Goal: Task Accomplishment & Management: Use online tool/utility

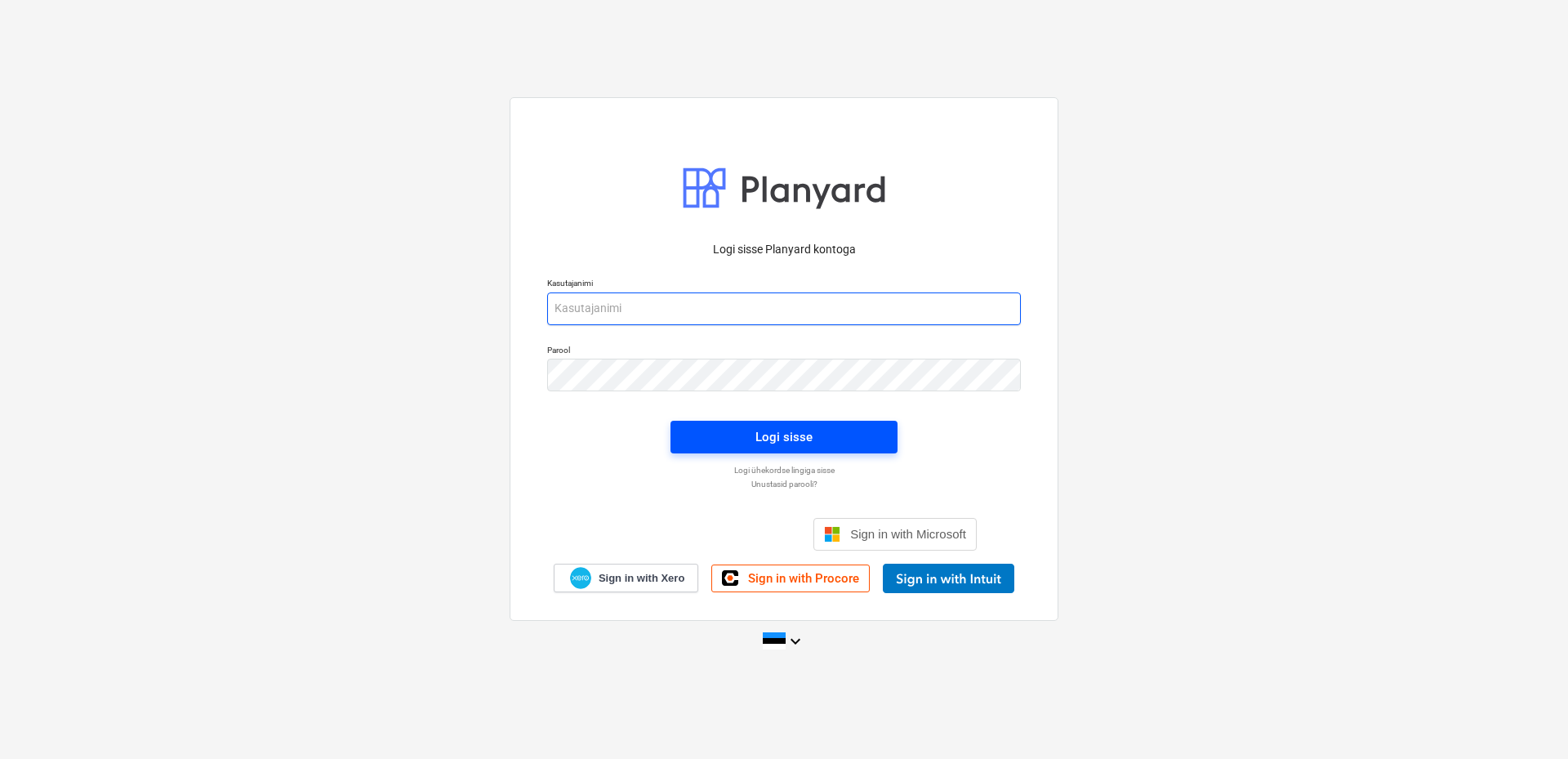
type input "[EMAIL_ADDRESS][DOMAIN_NAME]"
click at [727, 439] on span "Logi sisse" at bounding box center [784, 436] width 188 height 21
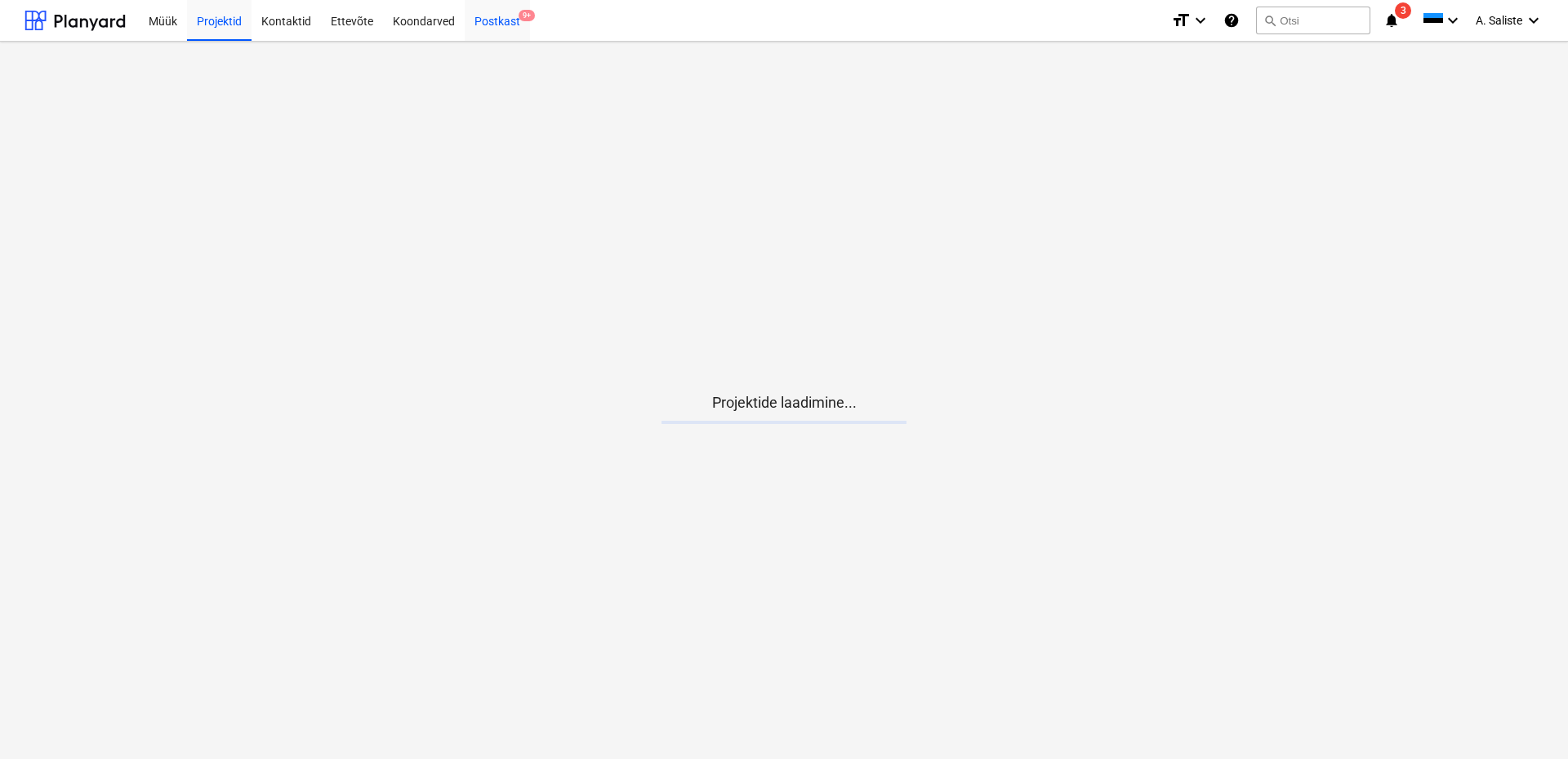
click at [485, 22] on div "Postkast 9+" at bounding box center [498, 20] width 66 height 42
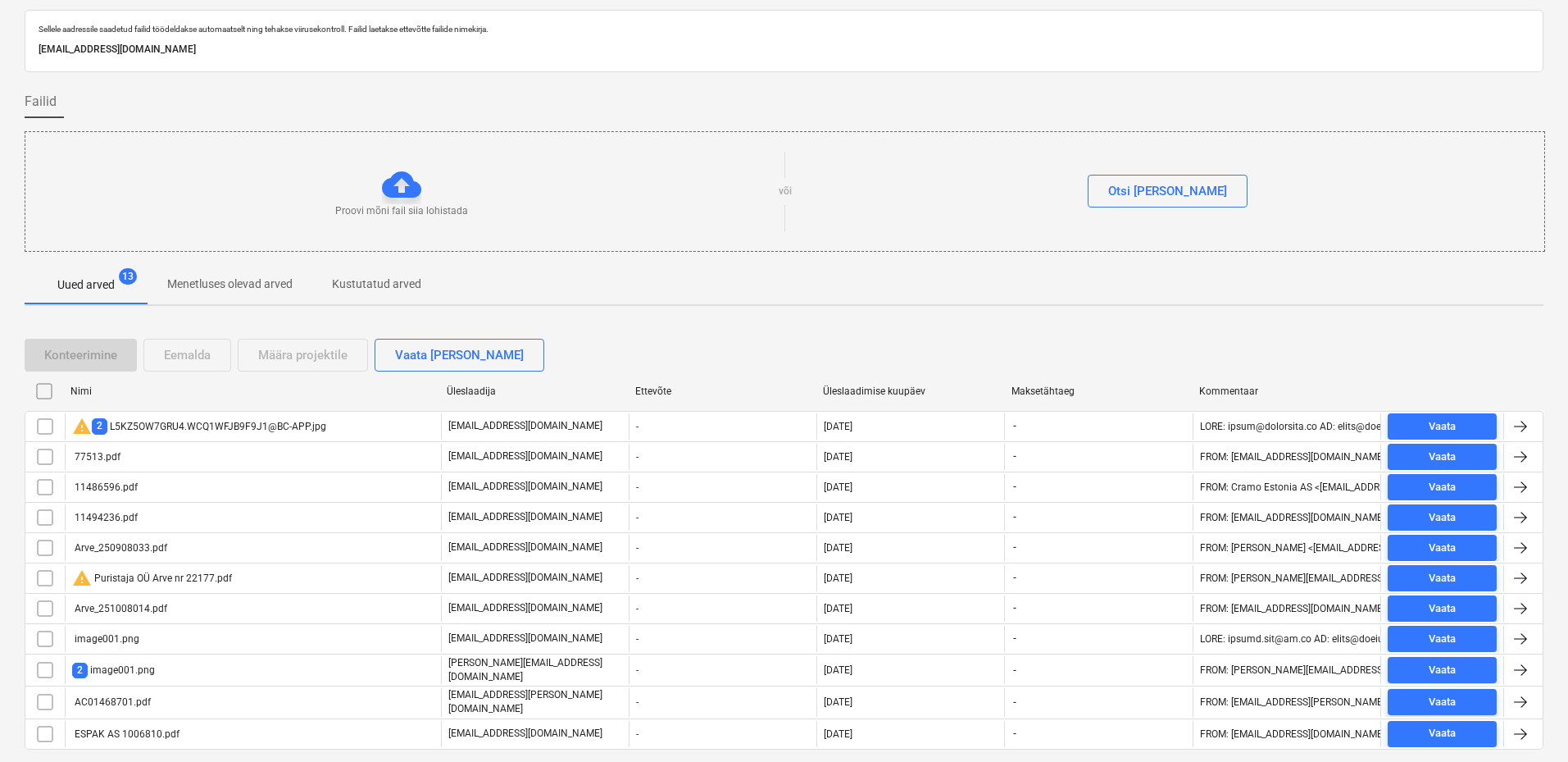
scroll to position [88, 0]
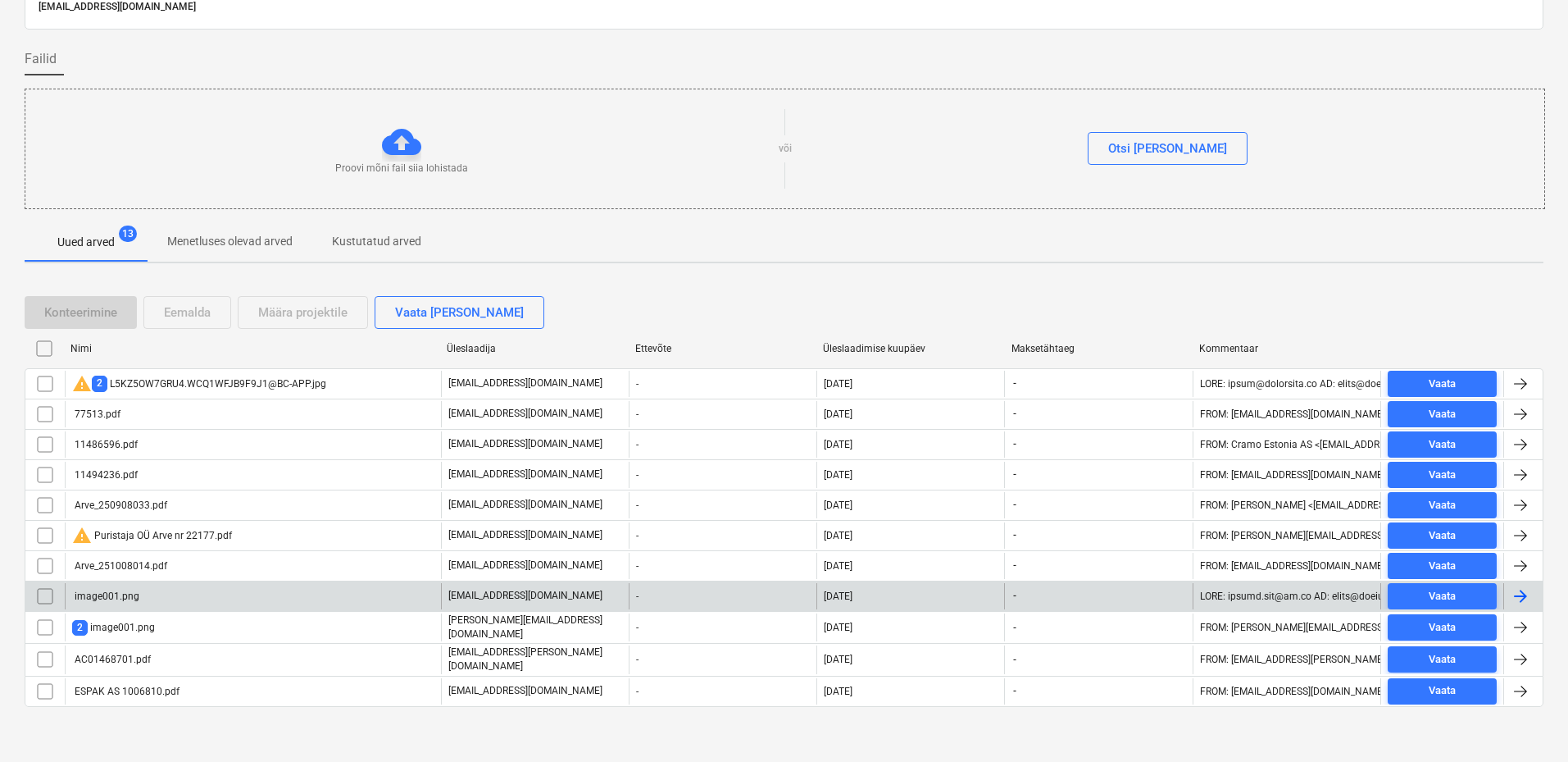
click at [213, 593] on div "image001.png" at bounding box center [252, 596] width 376 height 26
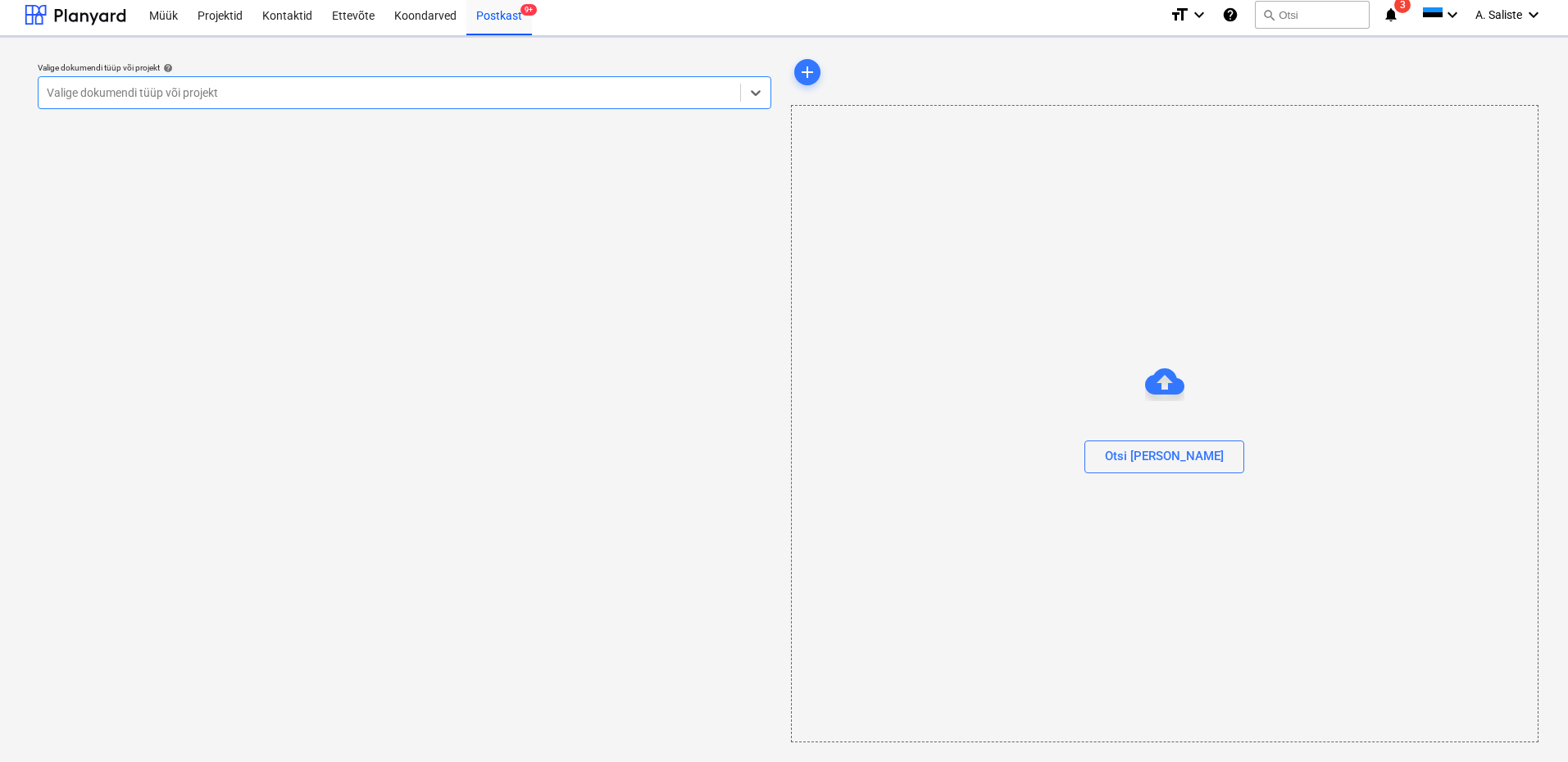
scroll to position [6, 0]
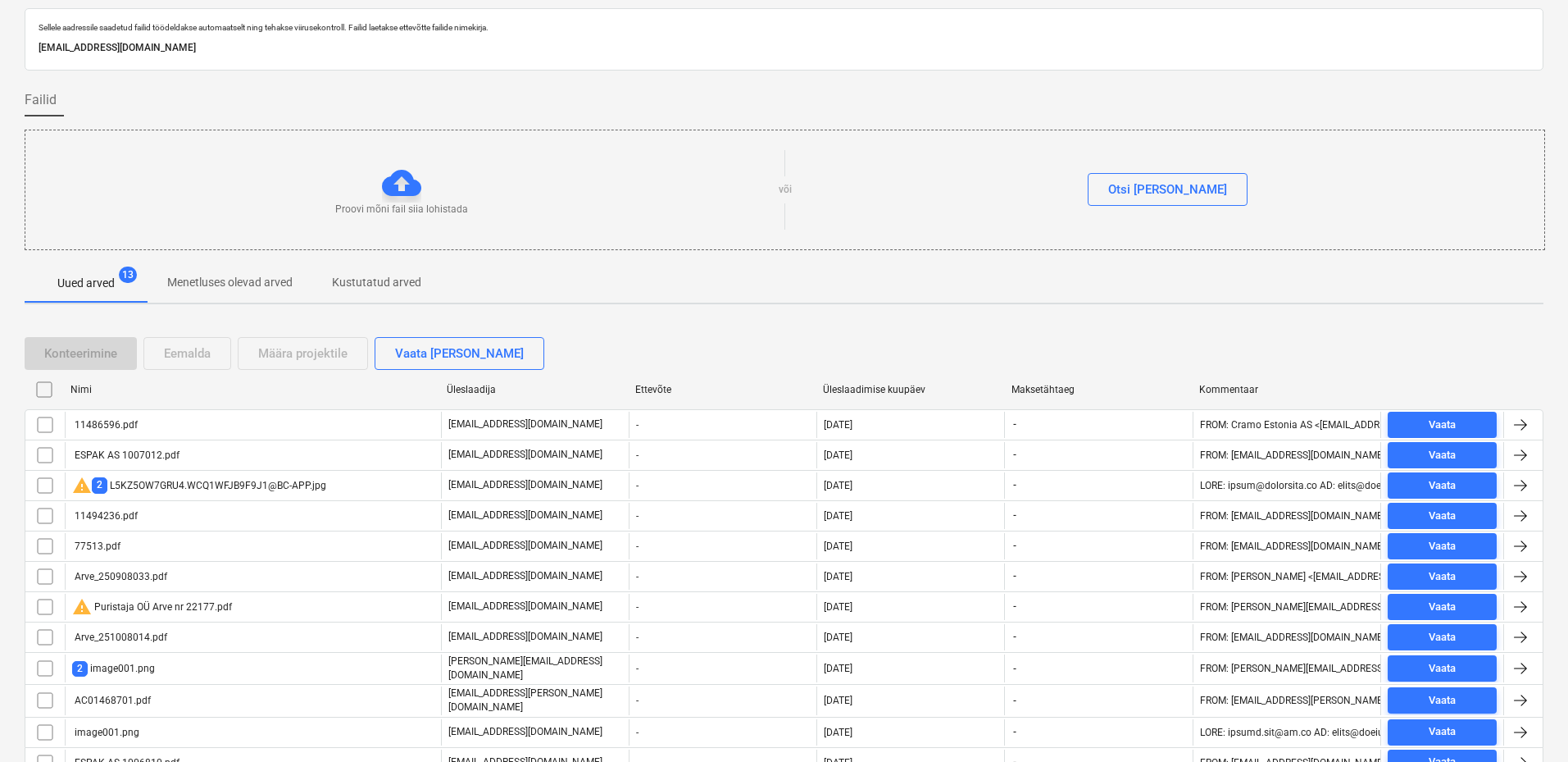
scroll to position [118, 0]
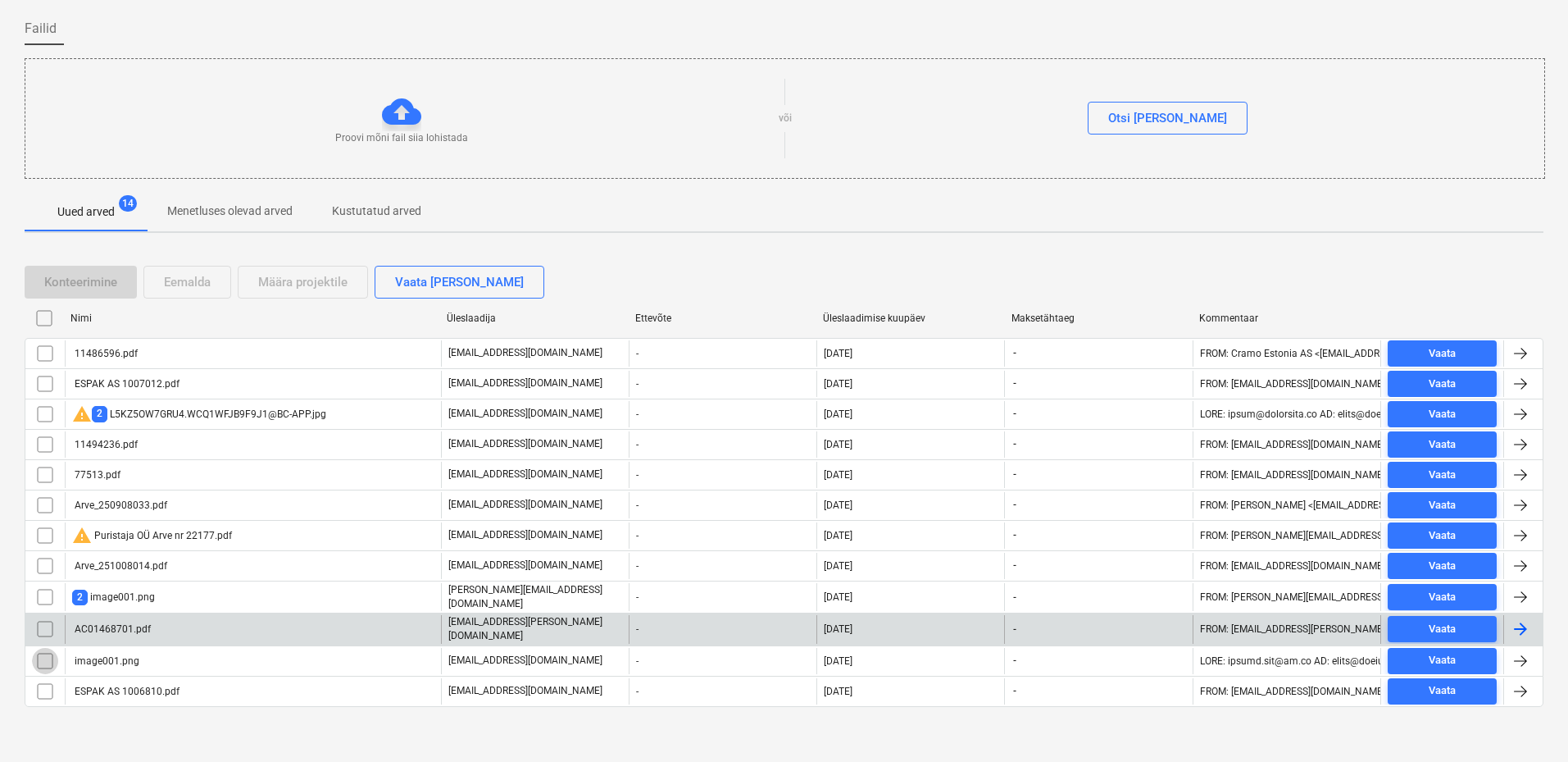
drag, startPoint x: 47, startPoint y: 660, endPoint x: 62, endPoint y: 637, distance: 27.5
click at [46, 660] on input "checkbox" at bounding box center [45, 660] width 26 height 26
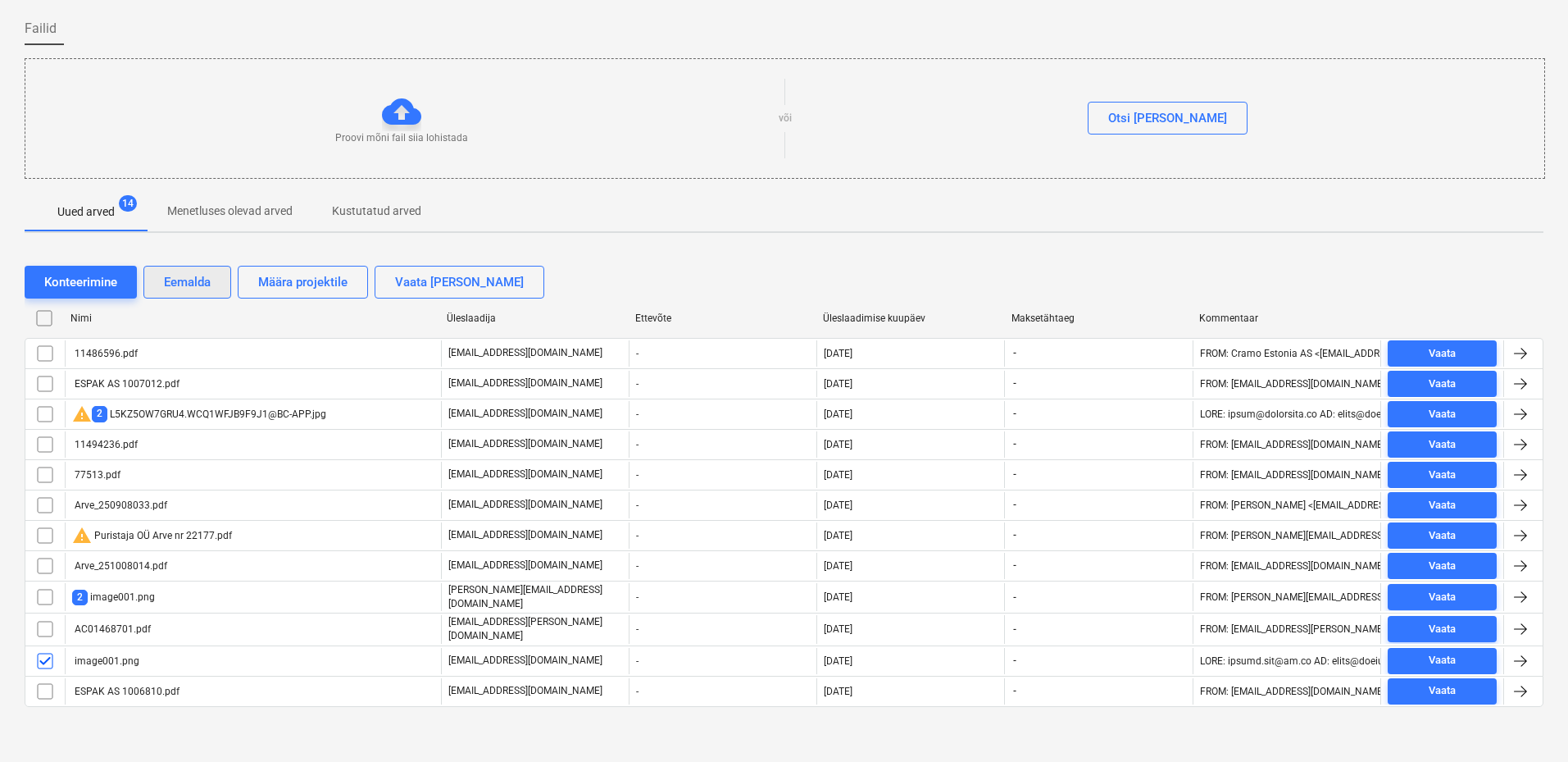
click at [214, 275] on button "Eemalda" at bounding box center [187, 281] width 88 height 33
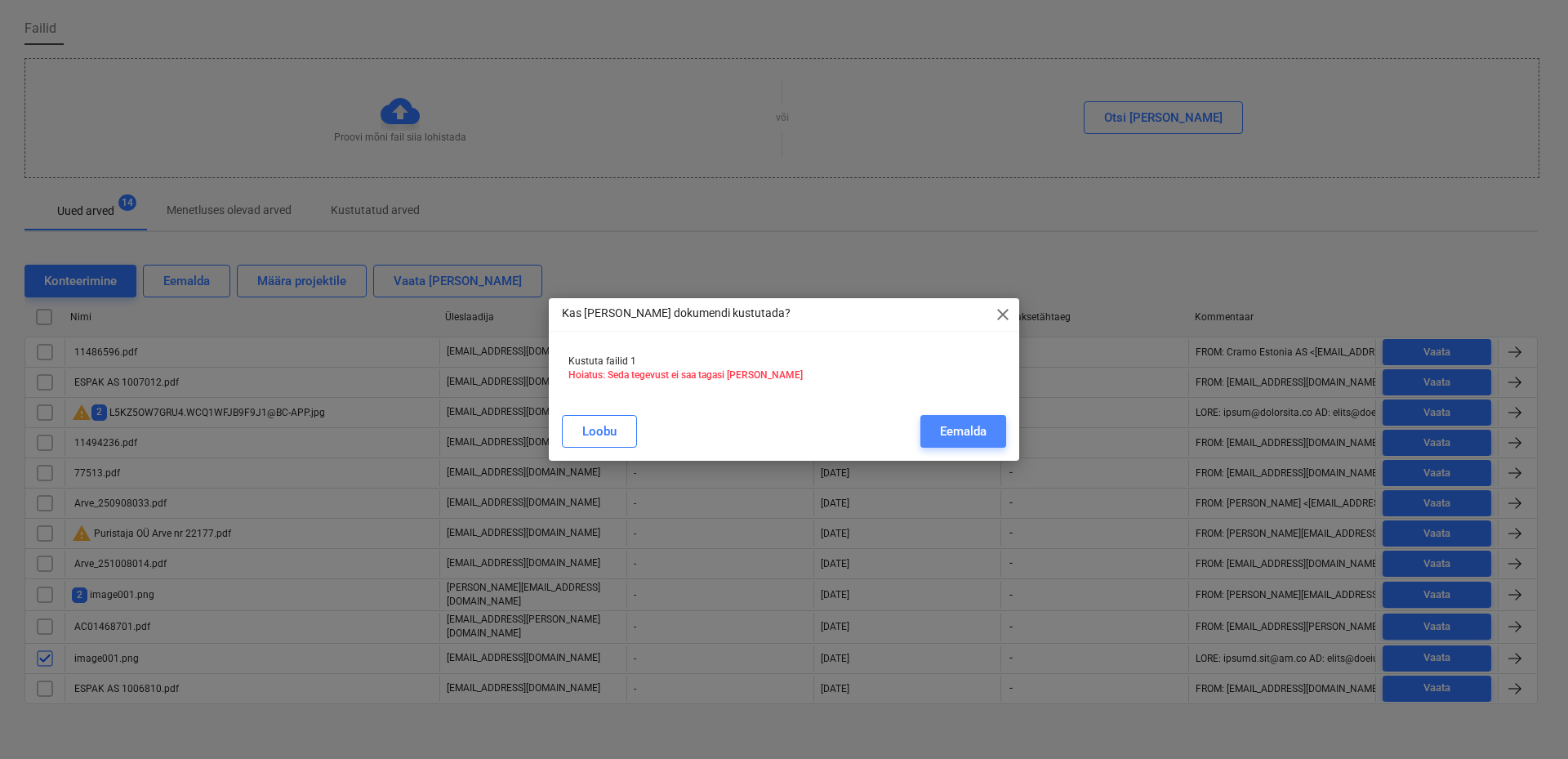
click at [938, 430] on button "Eemalda" at bounding box center [964, 431] width 85 height 33
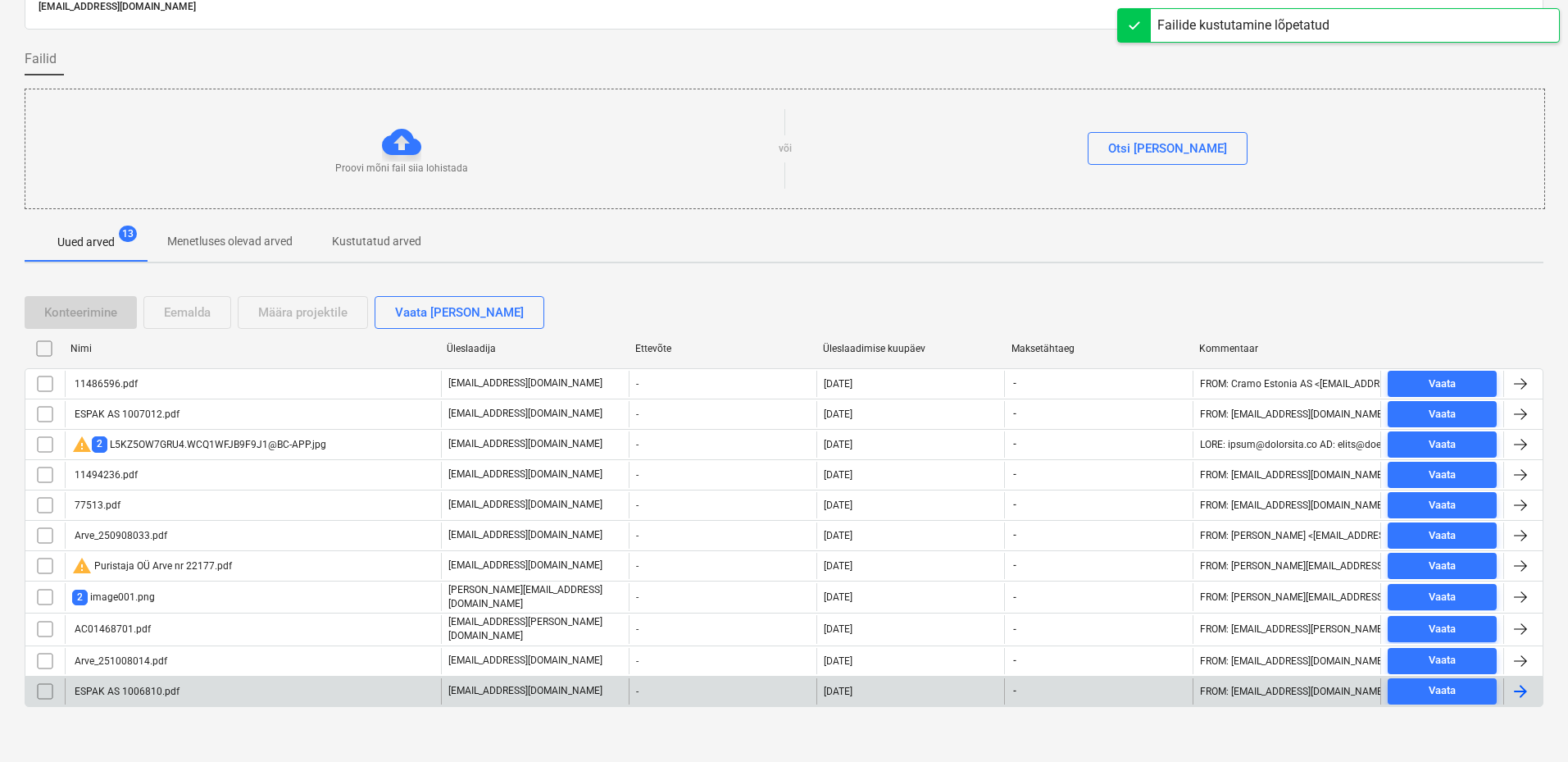
click at [193, 684] on div "ESPAK AS 1006810.pdf" at bounding box center [252, 691] width 376 height 26
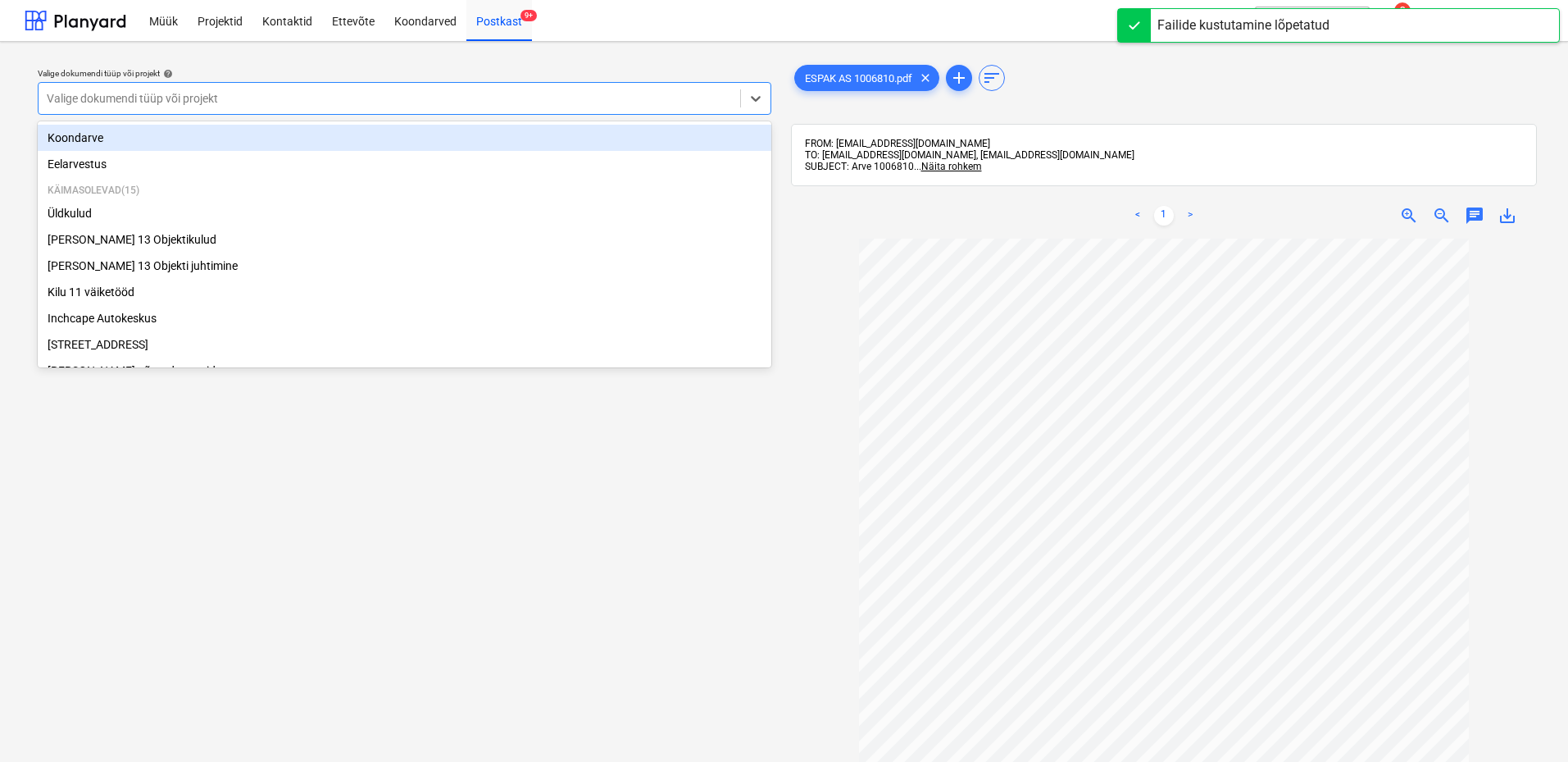
click at [672, 87] on div "Valige dokumendi tüüp või projekt" at bounding box center [390, 98] width 702 height 23
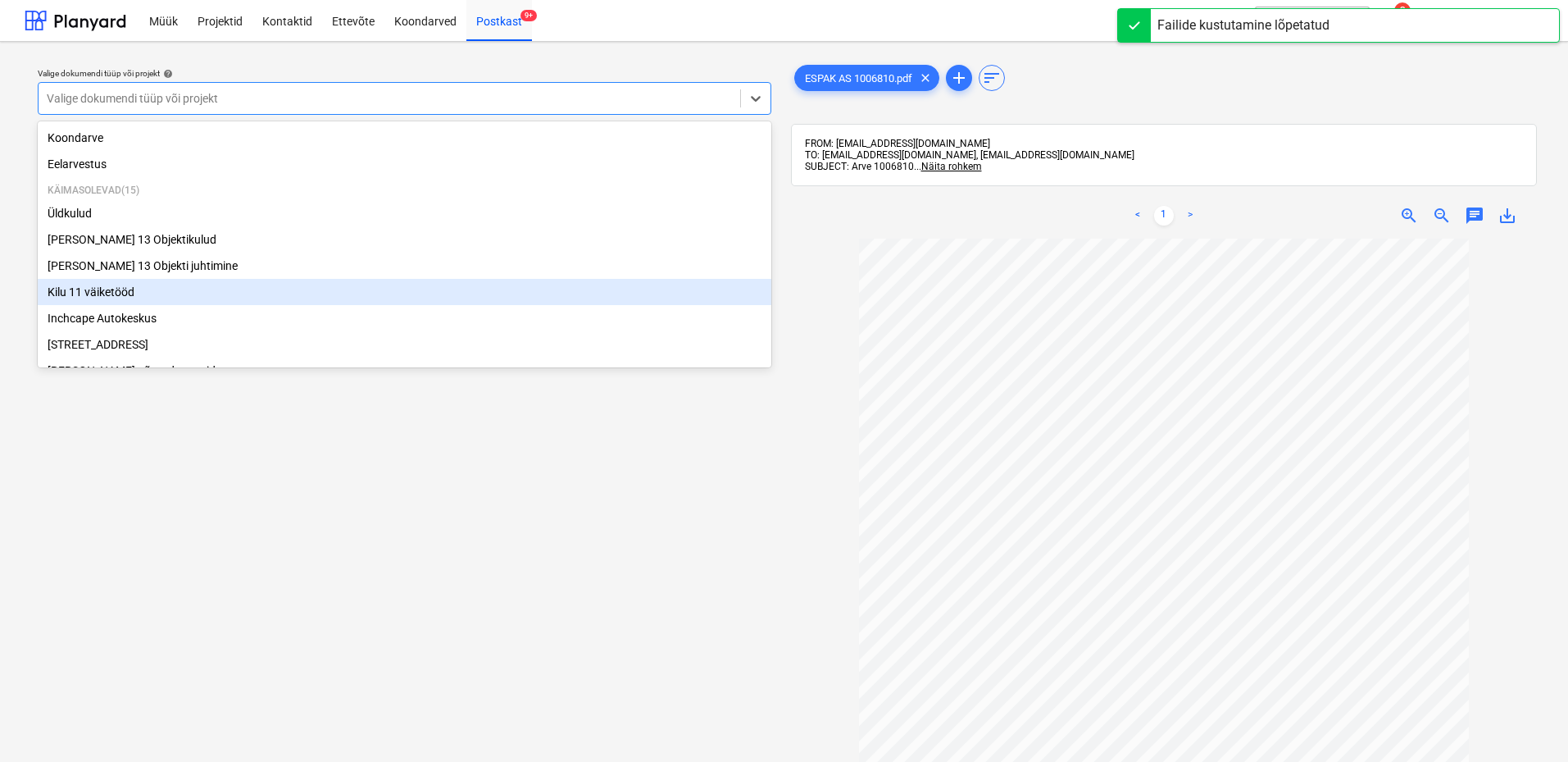
scroll to position [334, 0]
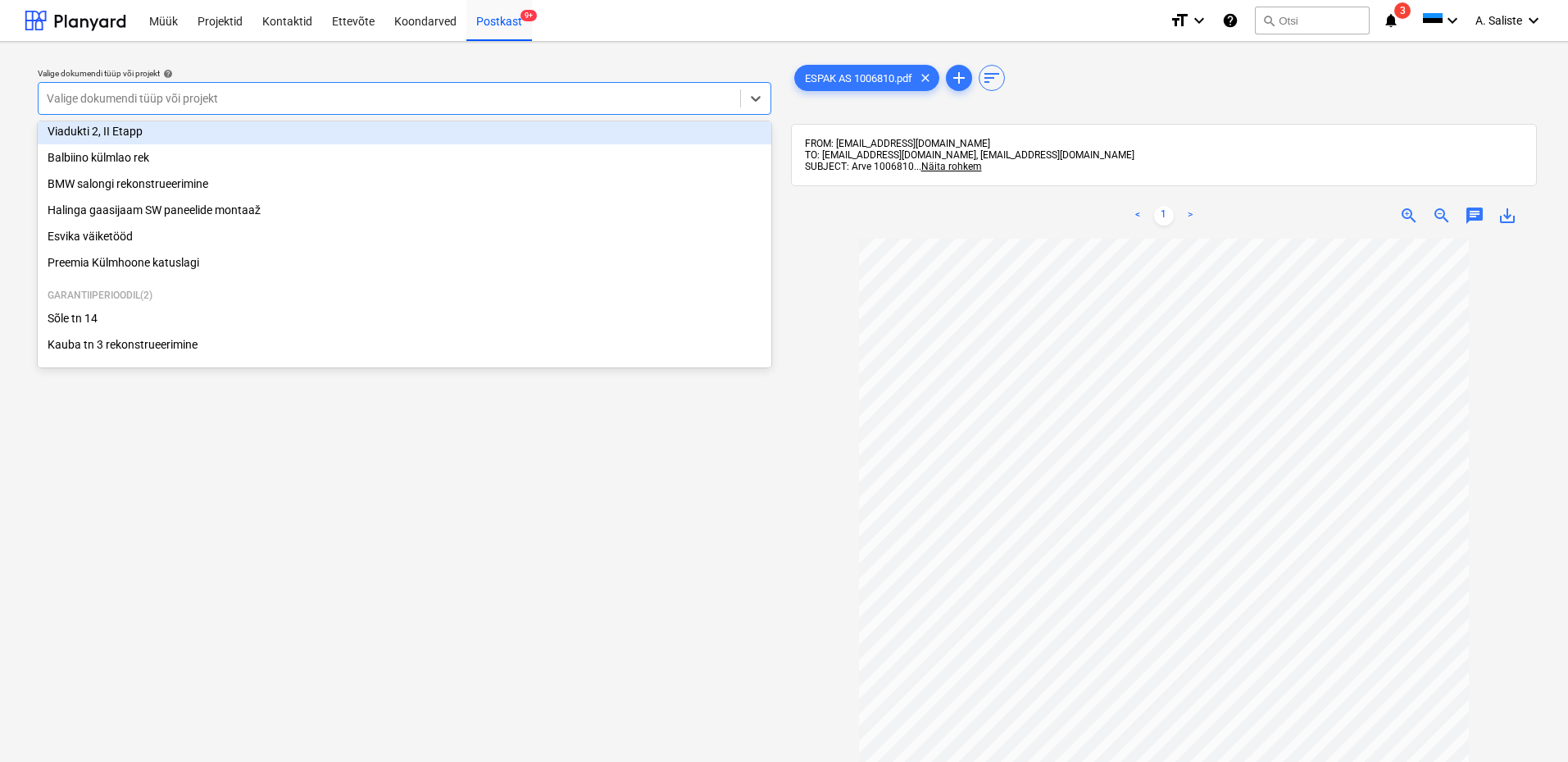
click at [173, 129] on div "Viadukti 2, II Etapp" at bounding box center [405, 131] width 734 height 26
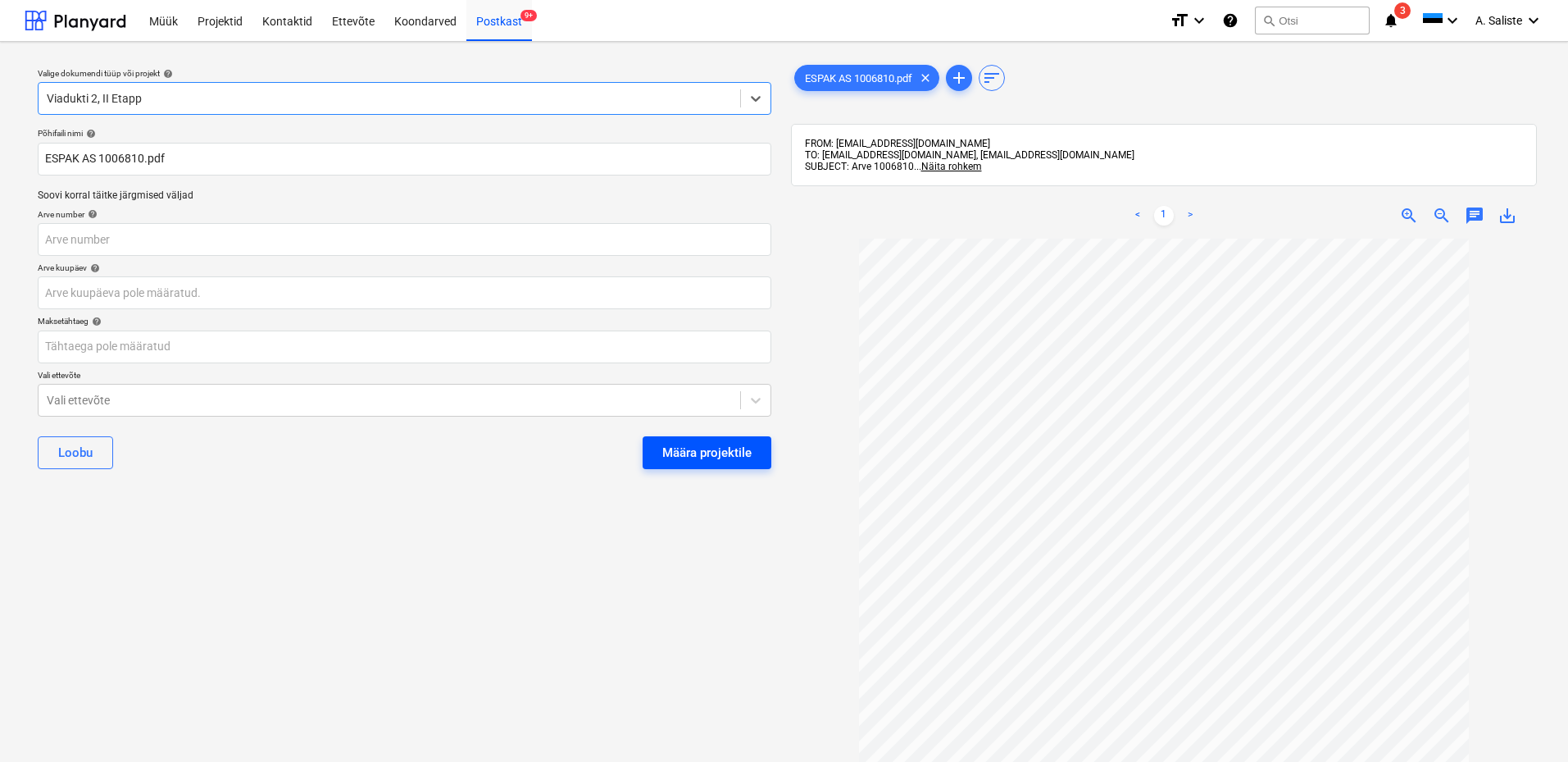
click at [696, 454] on div "Määra projektile" at bounding box center [707, 452] width 90 height 21
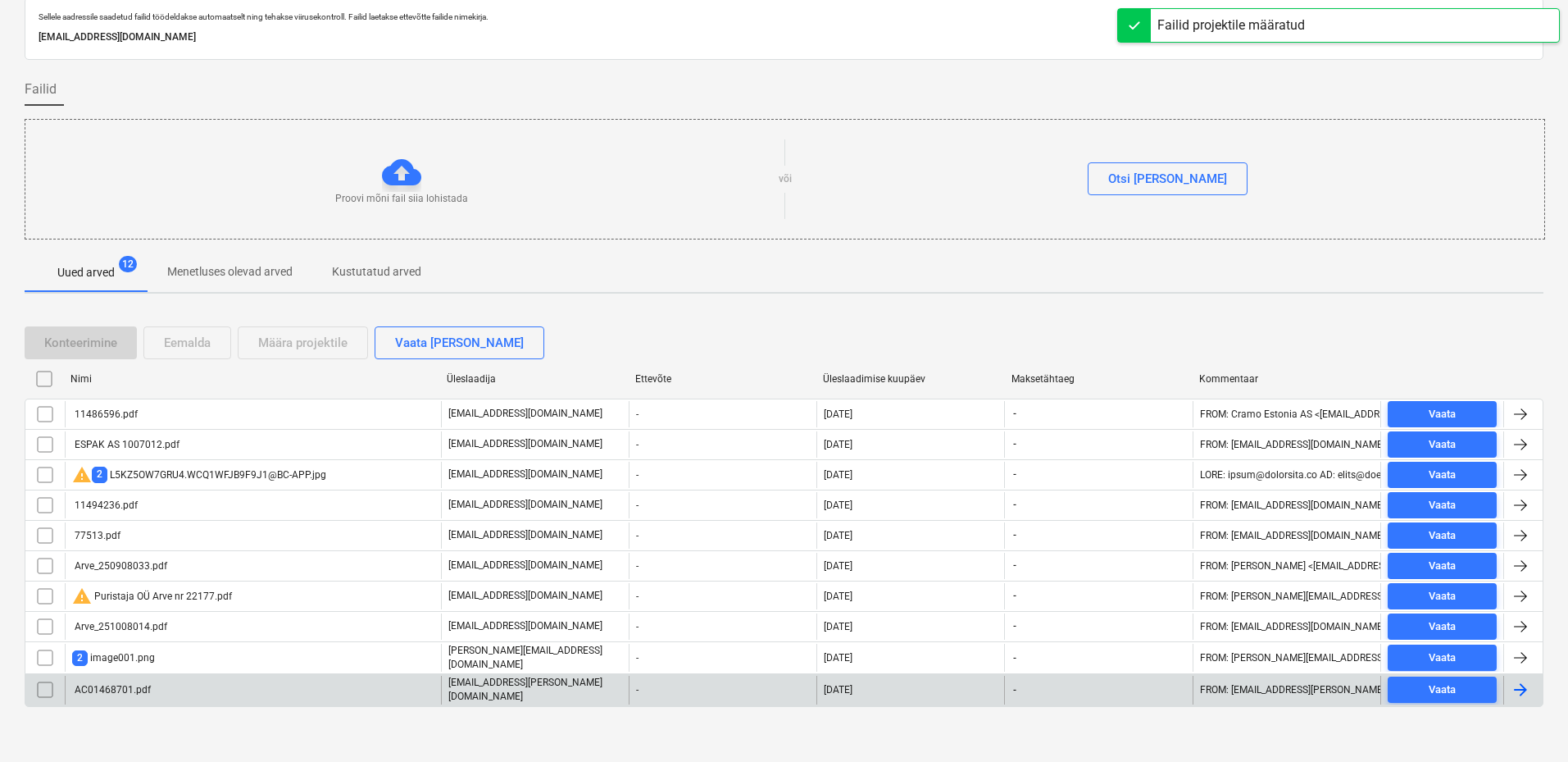
click at [141, 684] on div "AC01468701.pdf" at bounding box center [111, 690] width 79 height 12
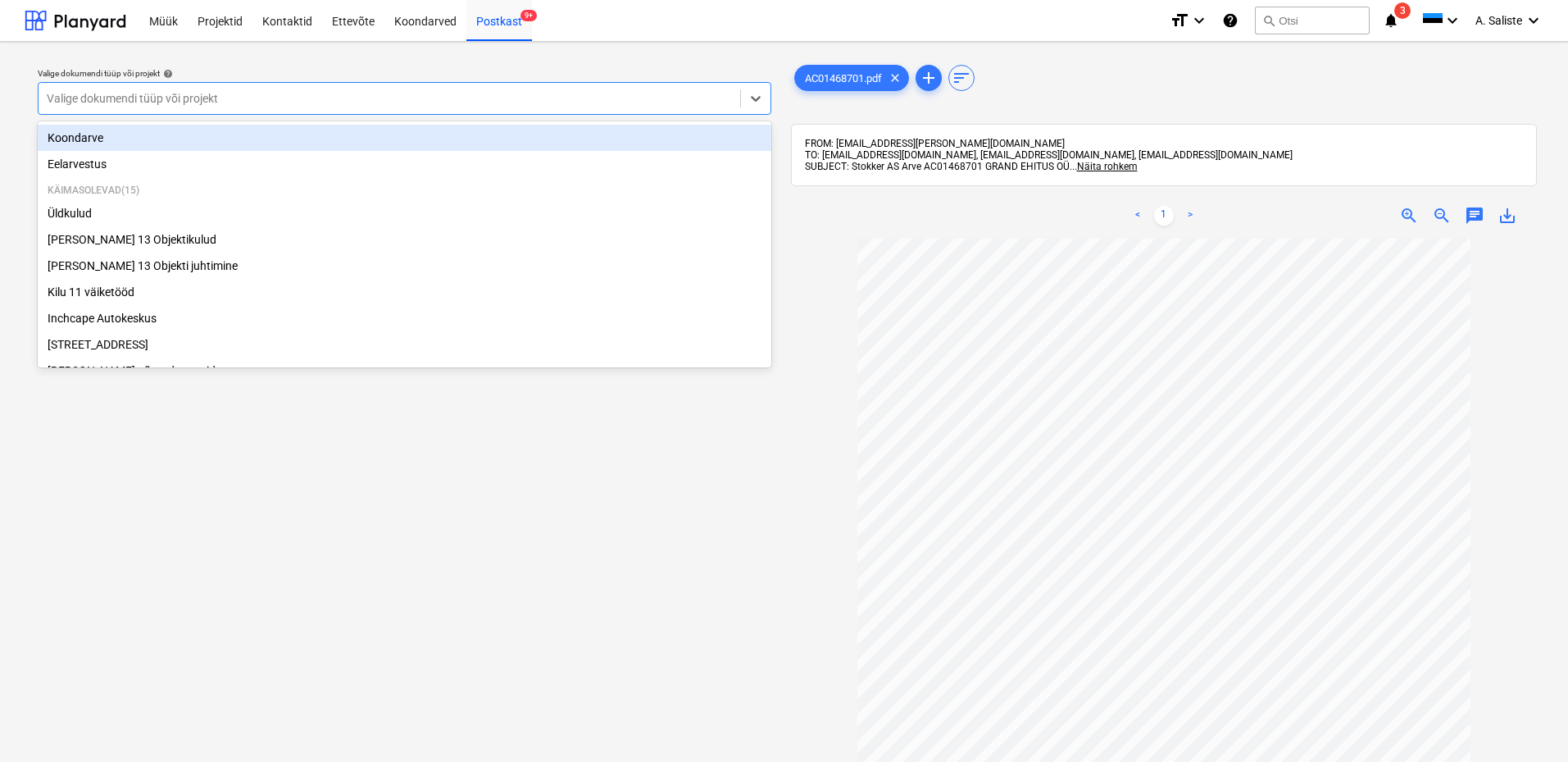
click at [628, 92] on div at bounding box center [389, 98] width 685 height 16
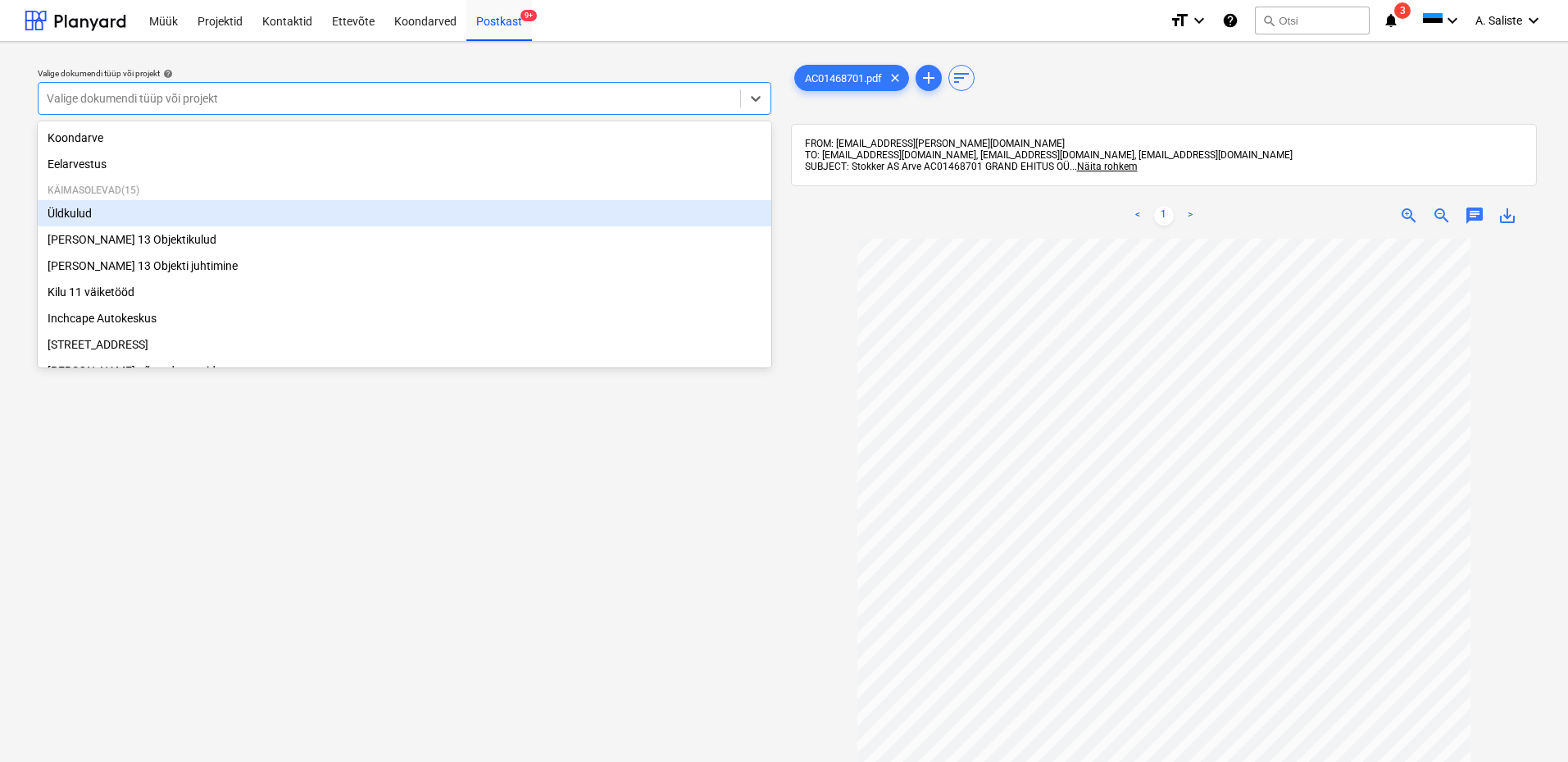
click at [91, 219] on div "Üldkulud" at bounding box center [405, 213] width 734 height 26
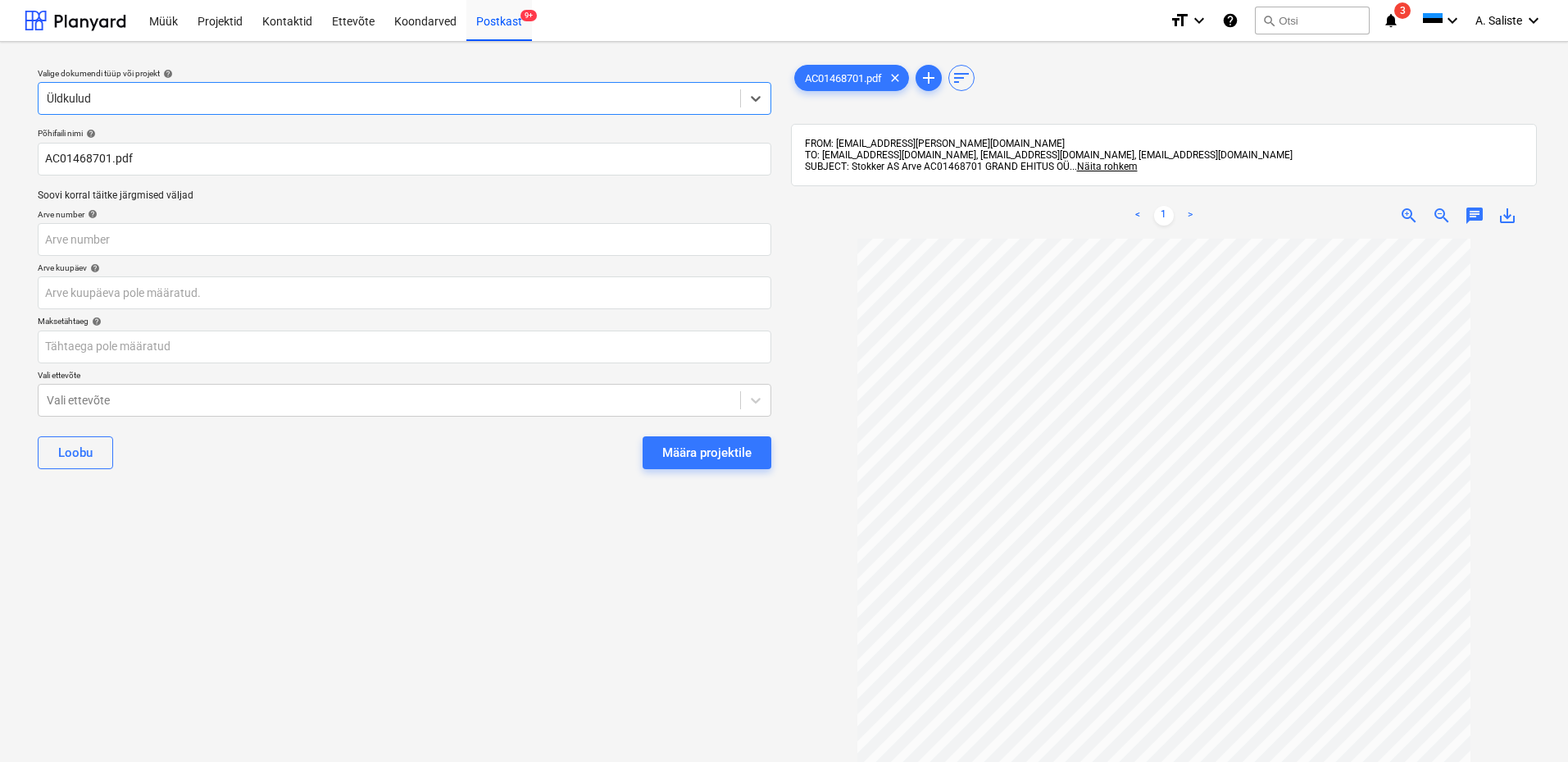
click at [497, 95] on div at bounding box center [389, 98] width 685 height 16
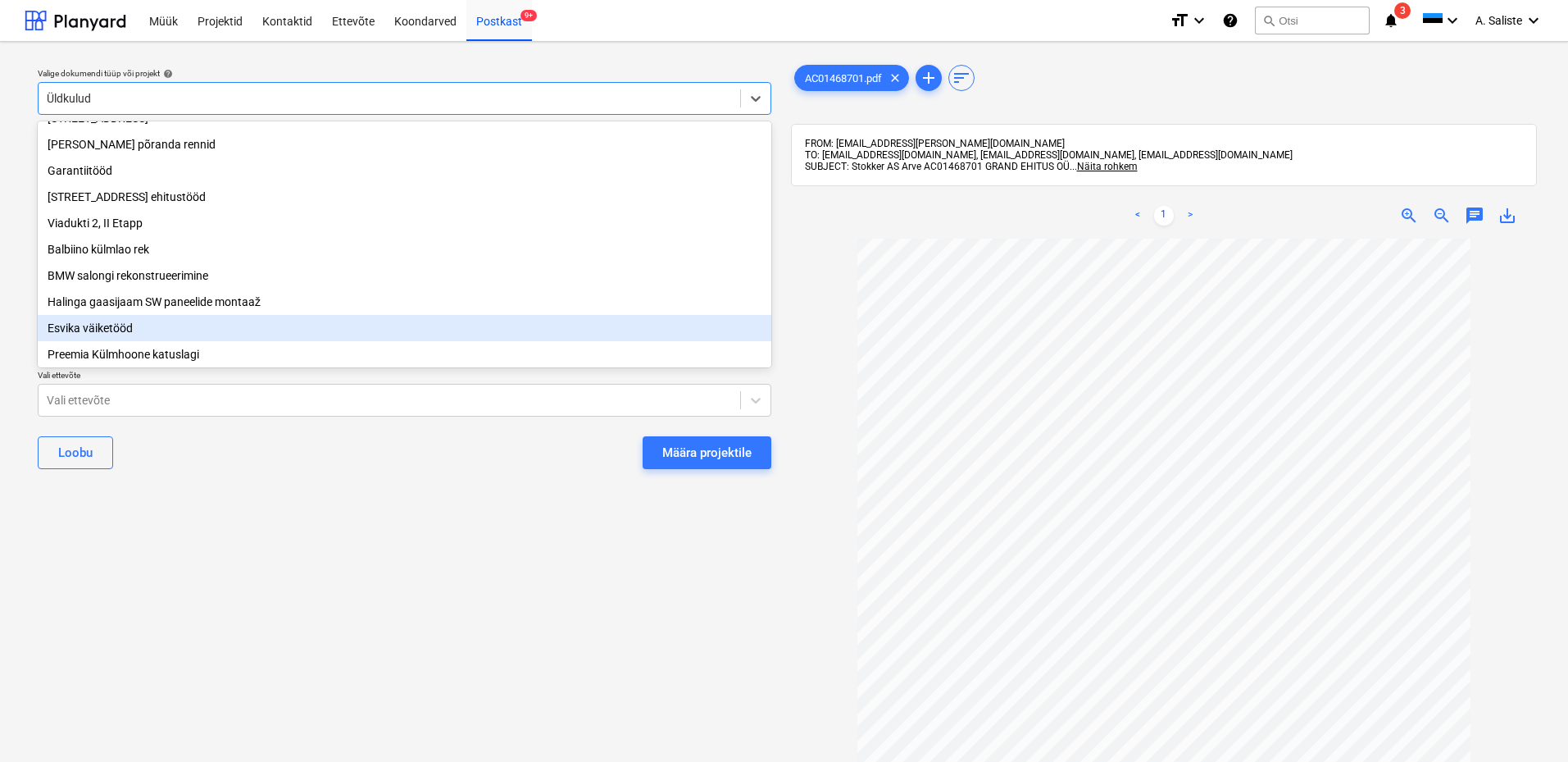
scroll to position [170, 0]
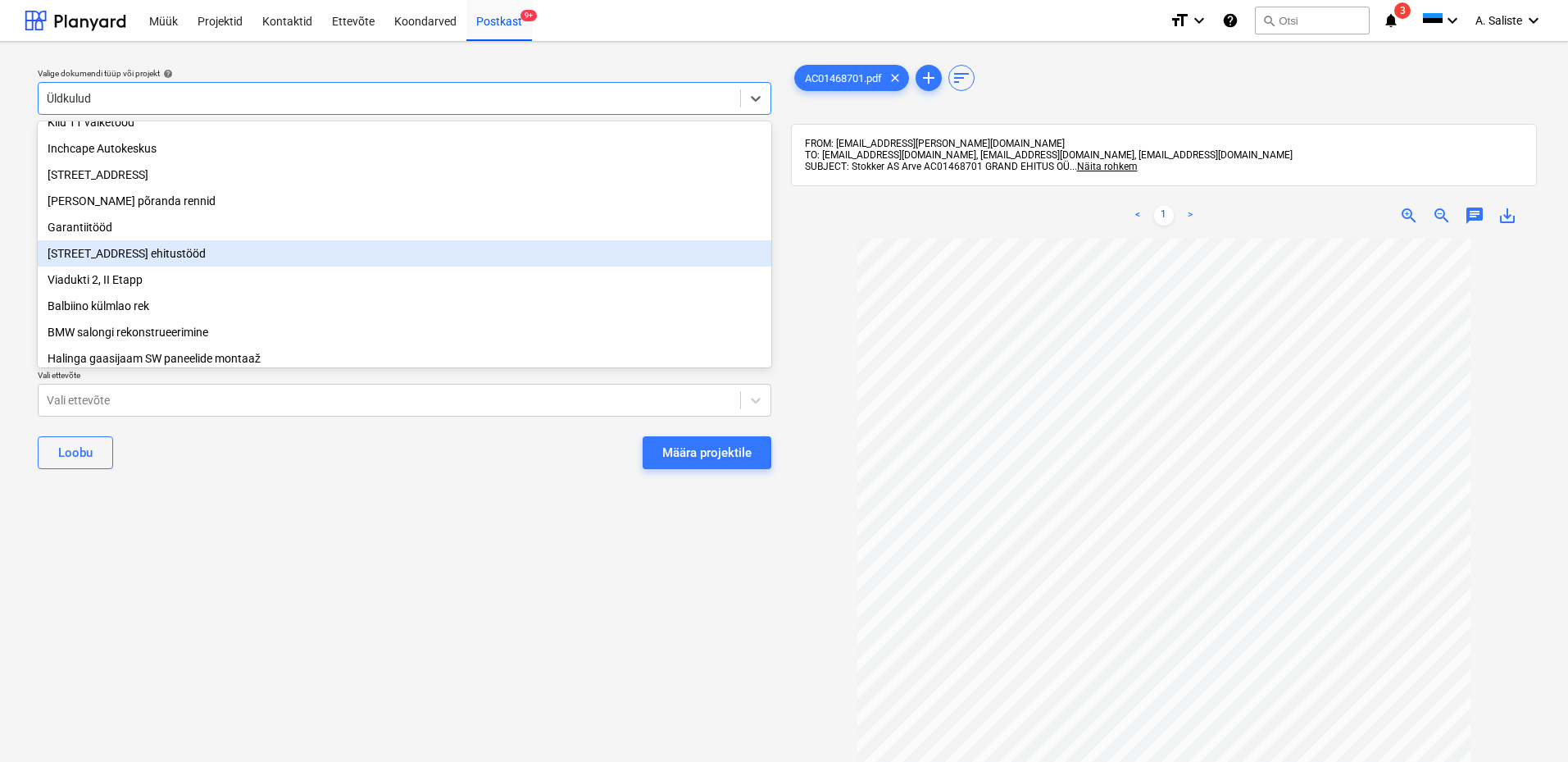
click at [148, 263] on div "[STREET_ADDRESS] ehitustööd" at bounding box center [405, 253] width 734 height 26
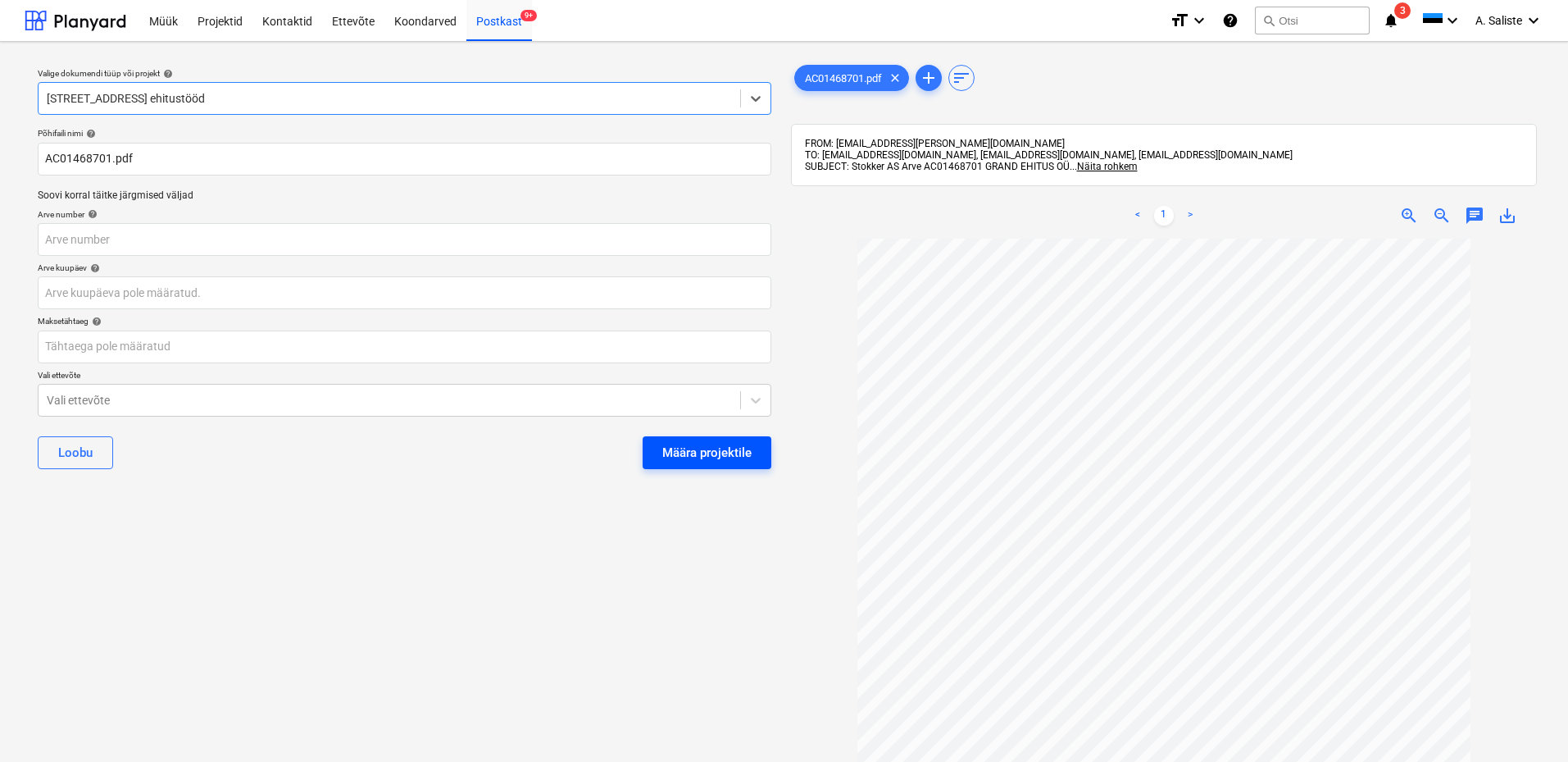
click at [707, 456] on div "Määra projektile" at bounding box center [707, 452] width 90 height 21
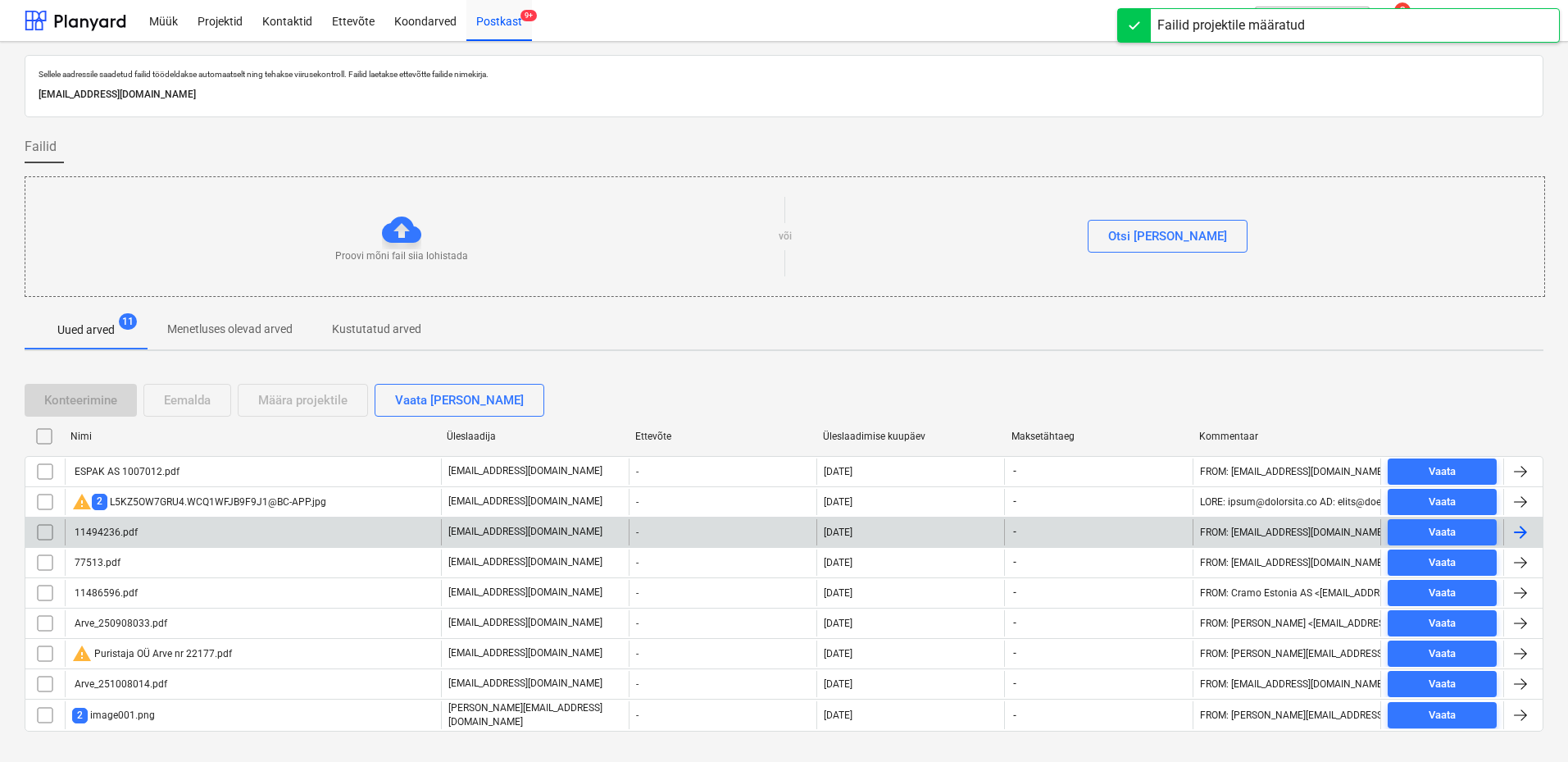
scroll to position [27, 0]
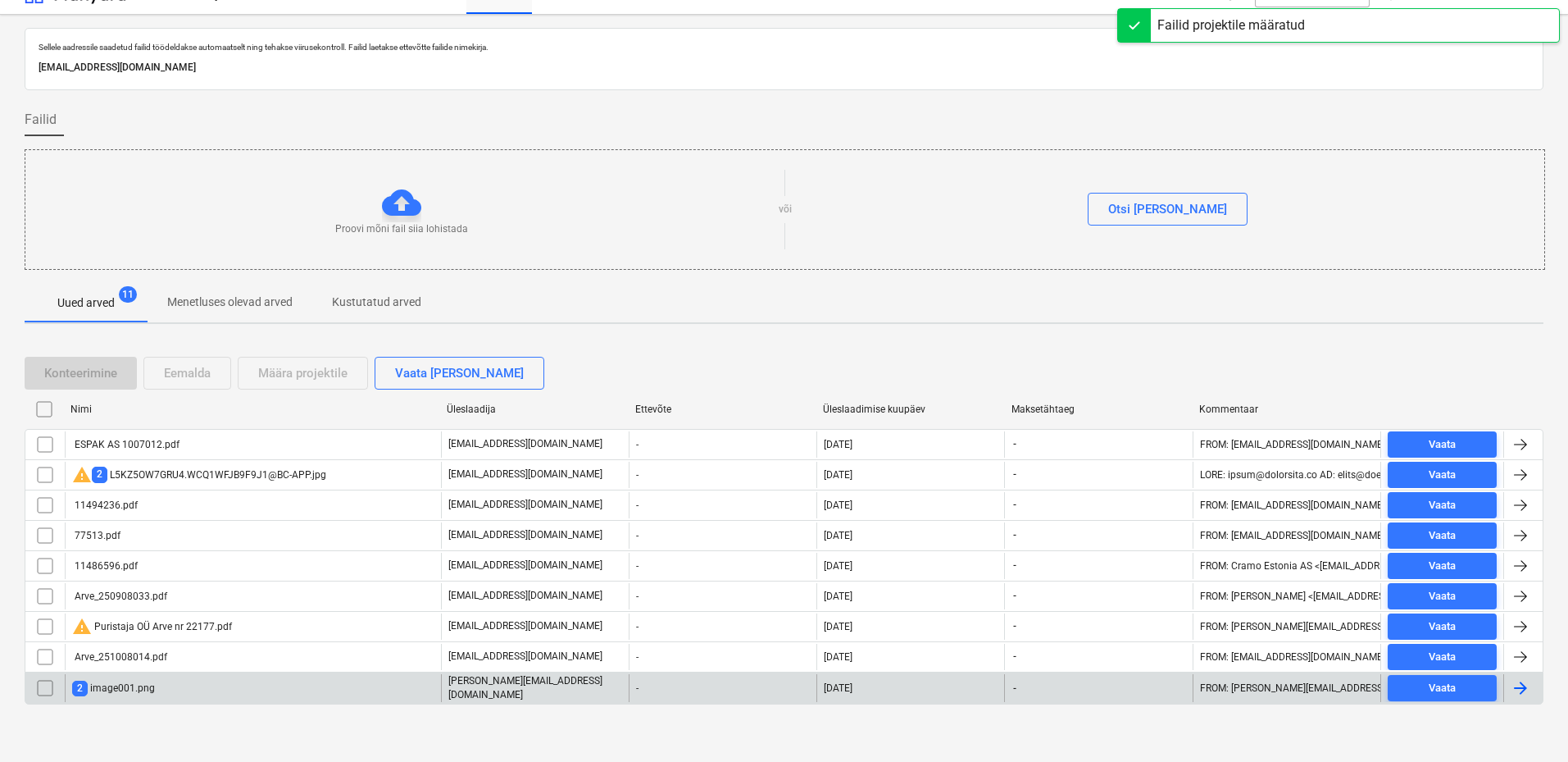
click at [158, 689] on div "2 image001.png" at bounding box center [252, 688] width 376 height 28
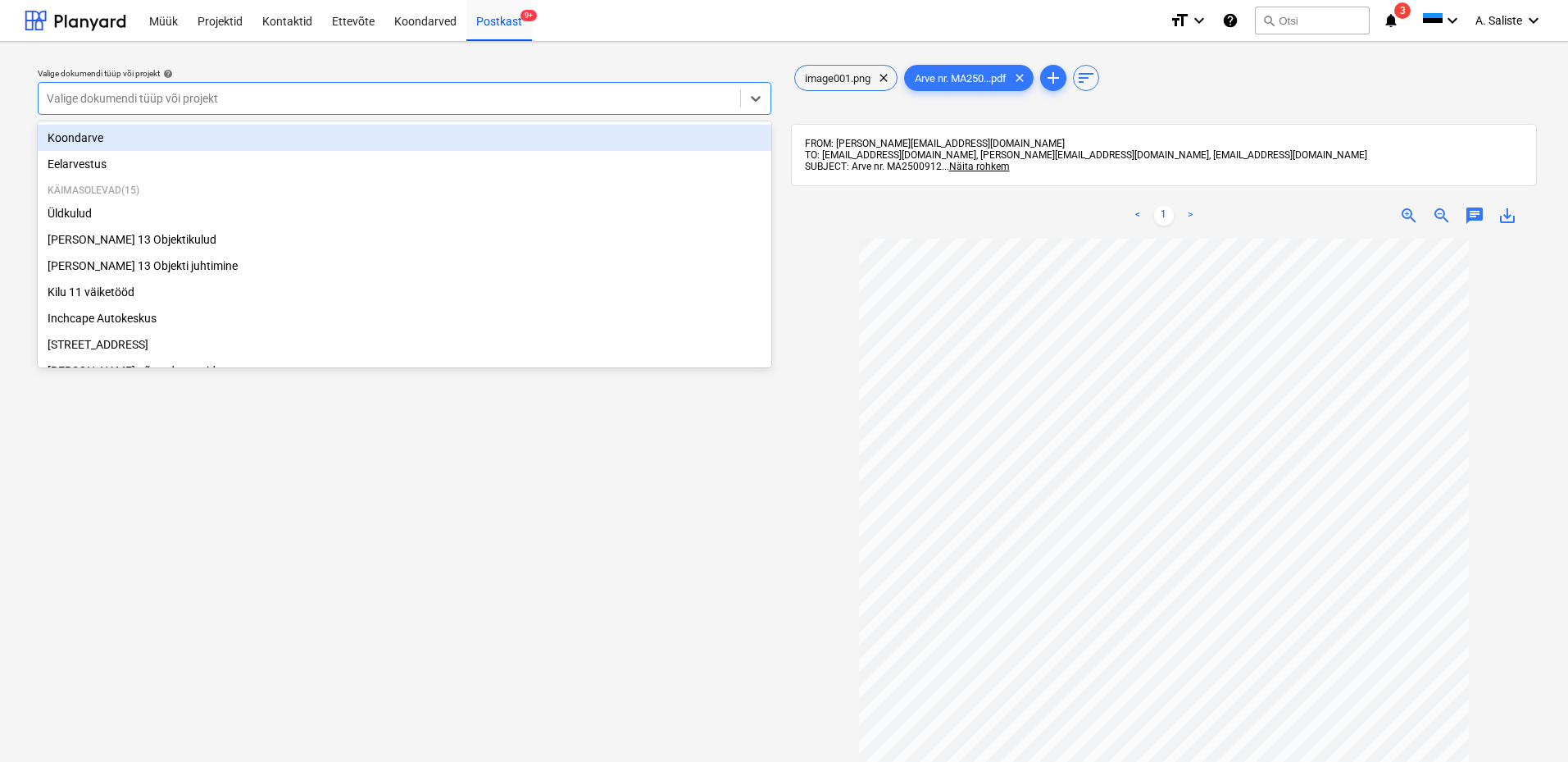
click at [685, 104] on div at bounding box center [389, 98] width 685 height 16
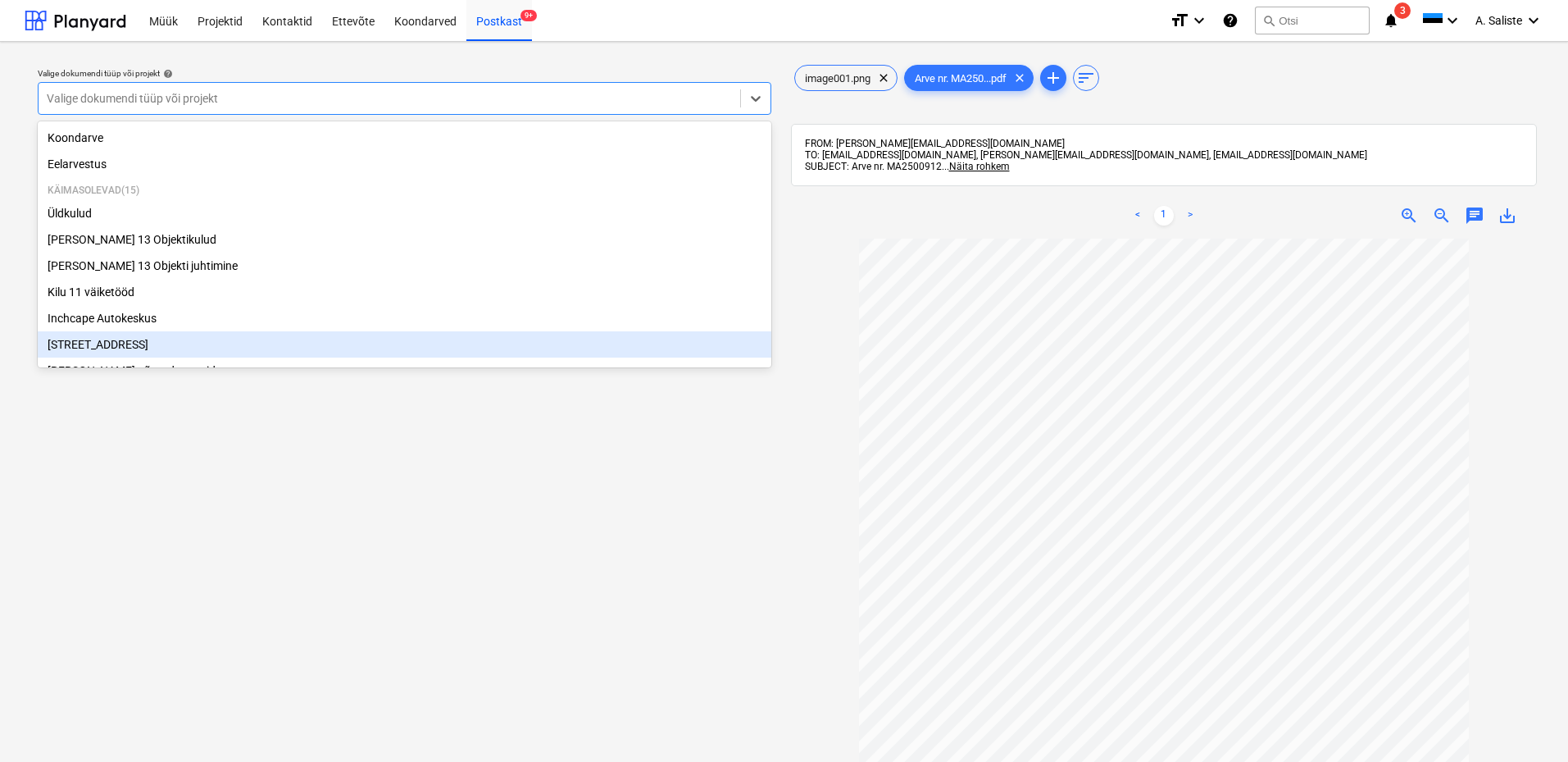
click at [115, 343] on div "[STREET_ADDRESS]" at bounding box center [405, 344] width 734 height 26
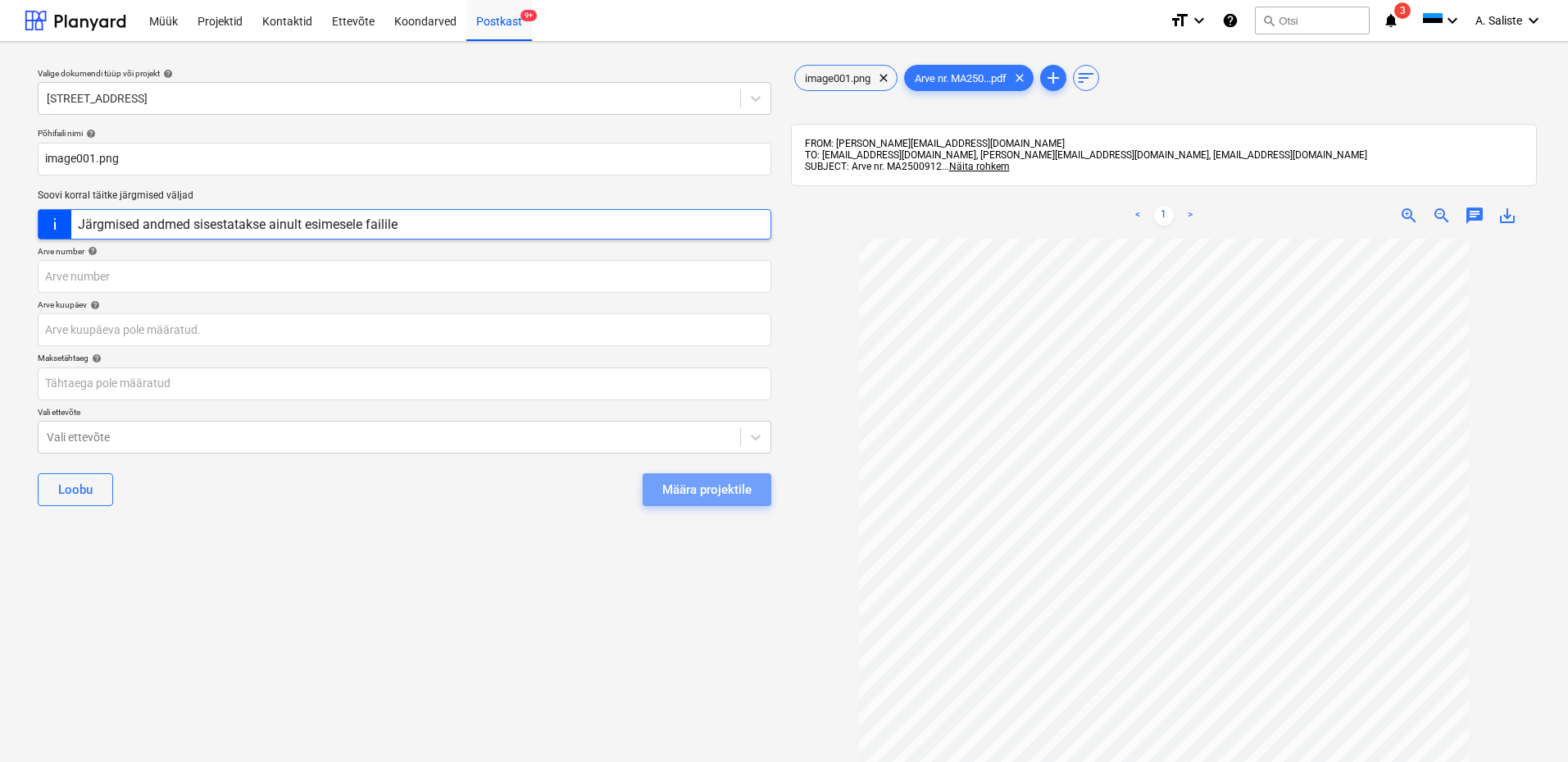
click at [665, 476] on button "Määra projektile" at bounding box center [707, 489] width 129 height 33
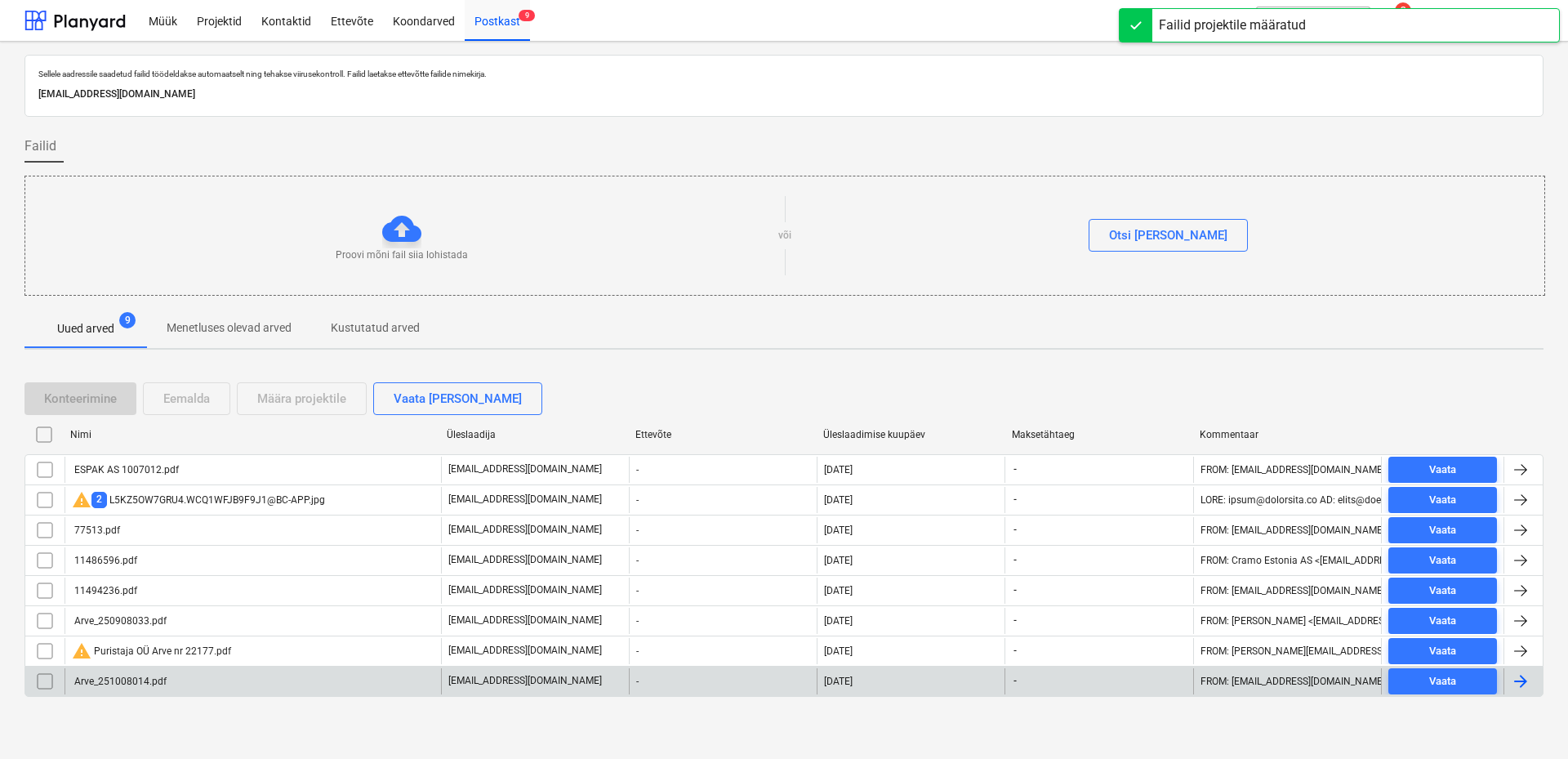
click at [136, 681] on div "Arve_251008014.pdf" at bounding box center [118, 682] width 94 height 12
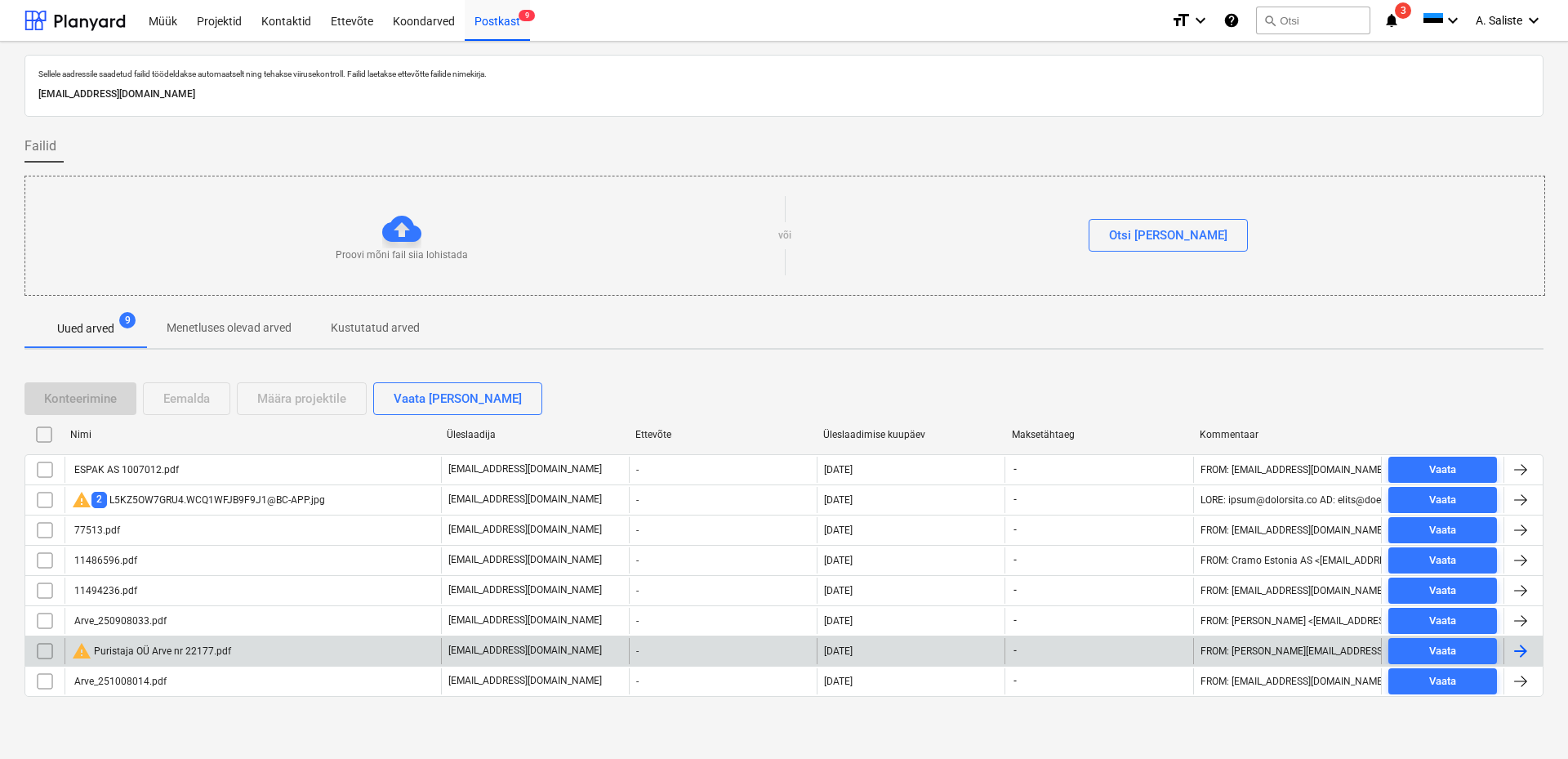
click at [40, 650] on input "checkbox" at bounding box center [45, 651] width 26 height 26
click at [206, 404] on div "Eemalda" at bounding box center [186, 397] width 47 height 21
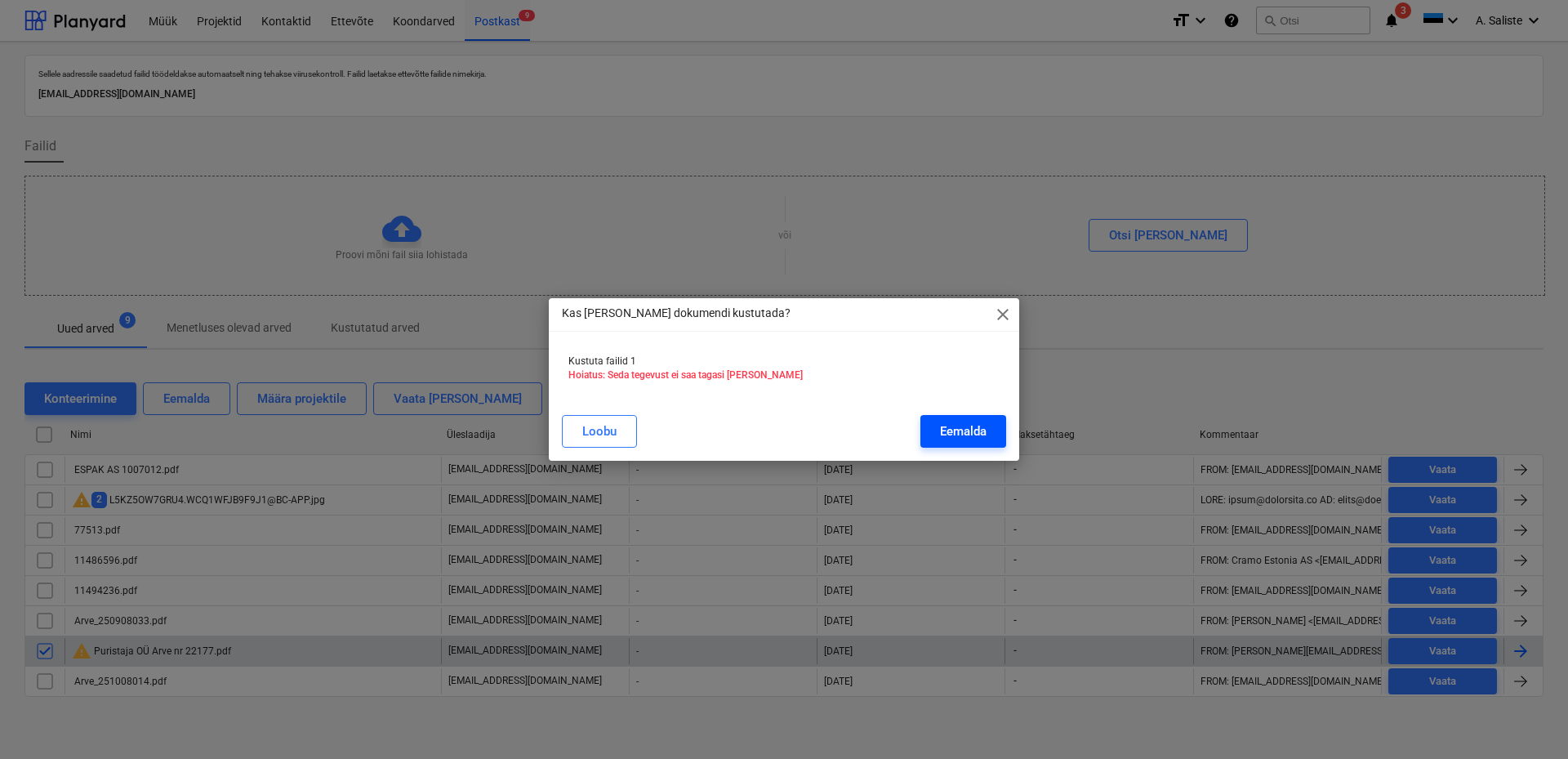
click at [948, 425] on div "Eemalda" at bounding box center [963, 430] width 47 height 21
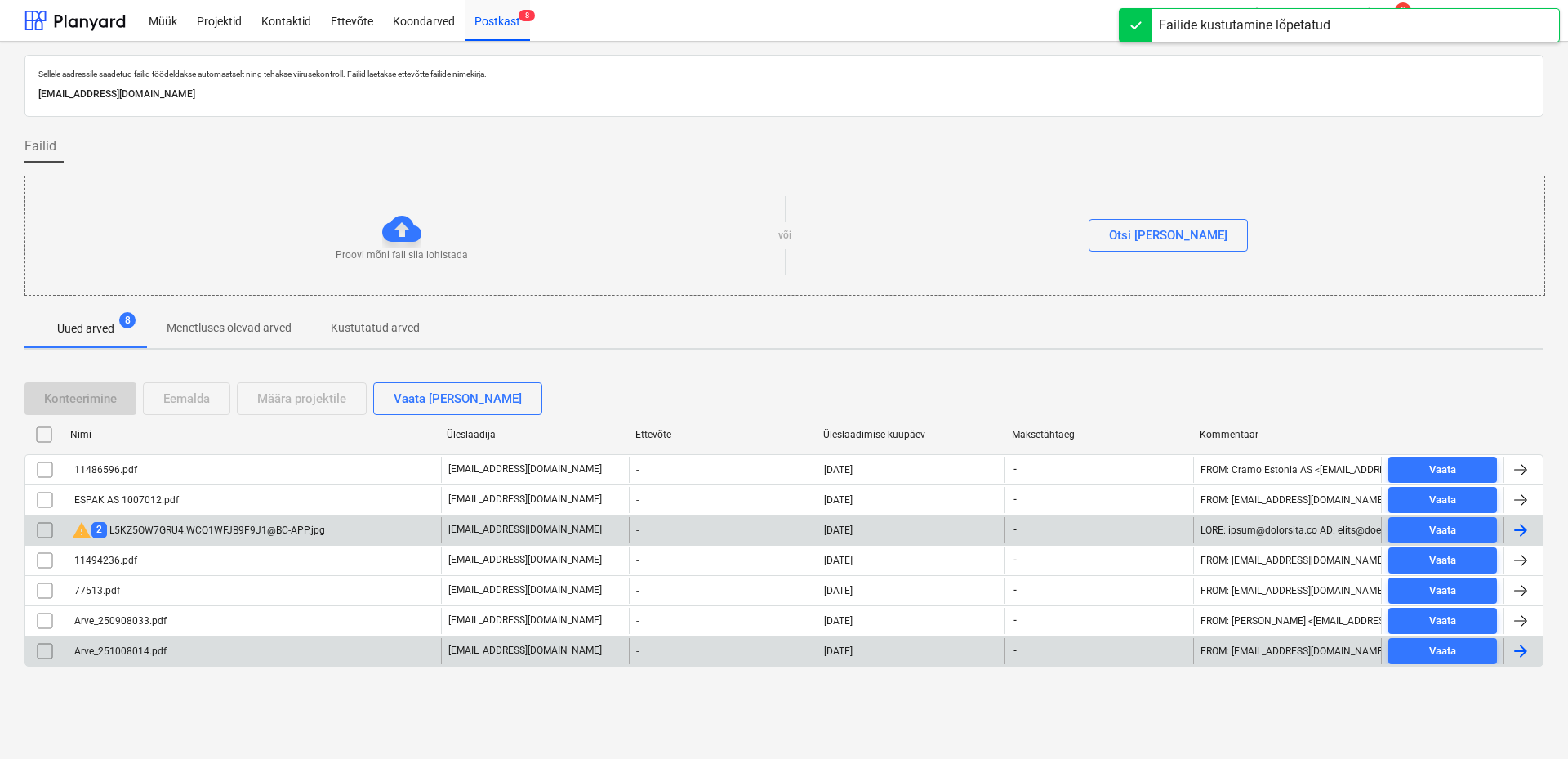
click at [230, 524] on div "warning 2 L5KZ5OW7GRU4.WCQ1WFJB9F9J1@BC-APP.jpg" at bounding box center [198, 531] width 253 height 20
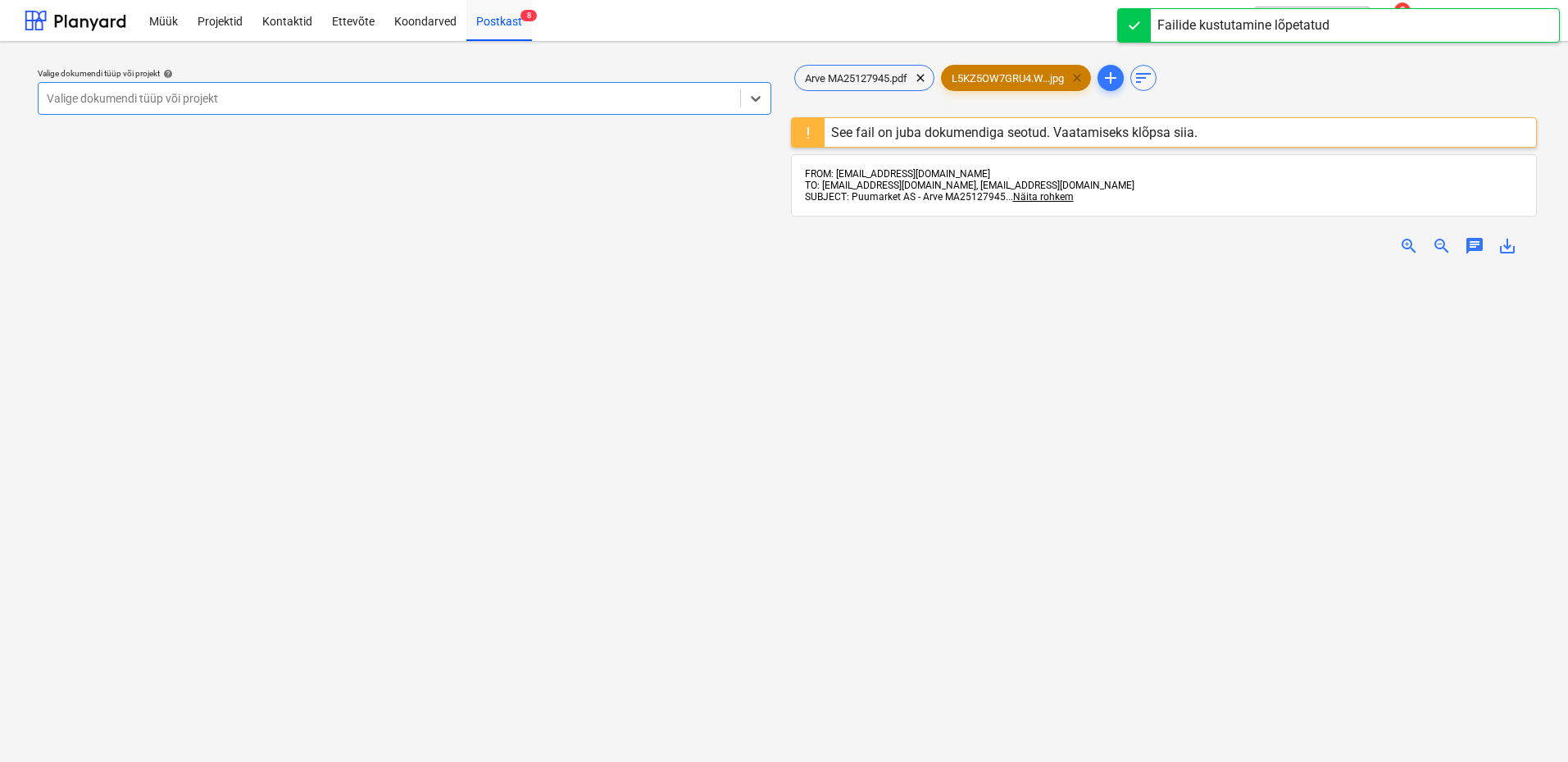
click at [1081, 79] on span "clear" at bounding box center [1077, 78] width 20 height 20
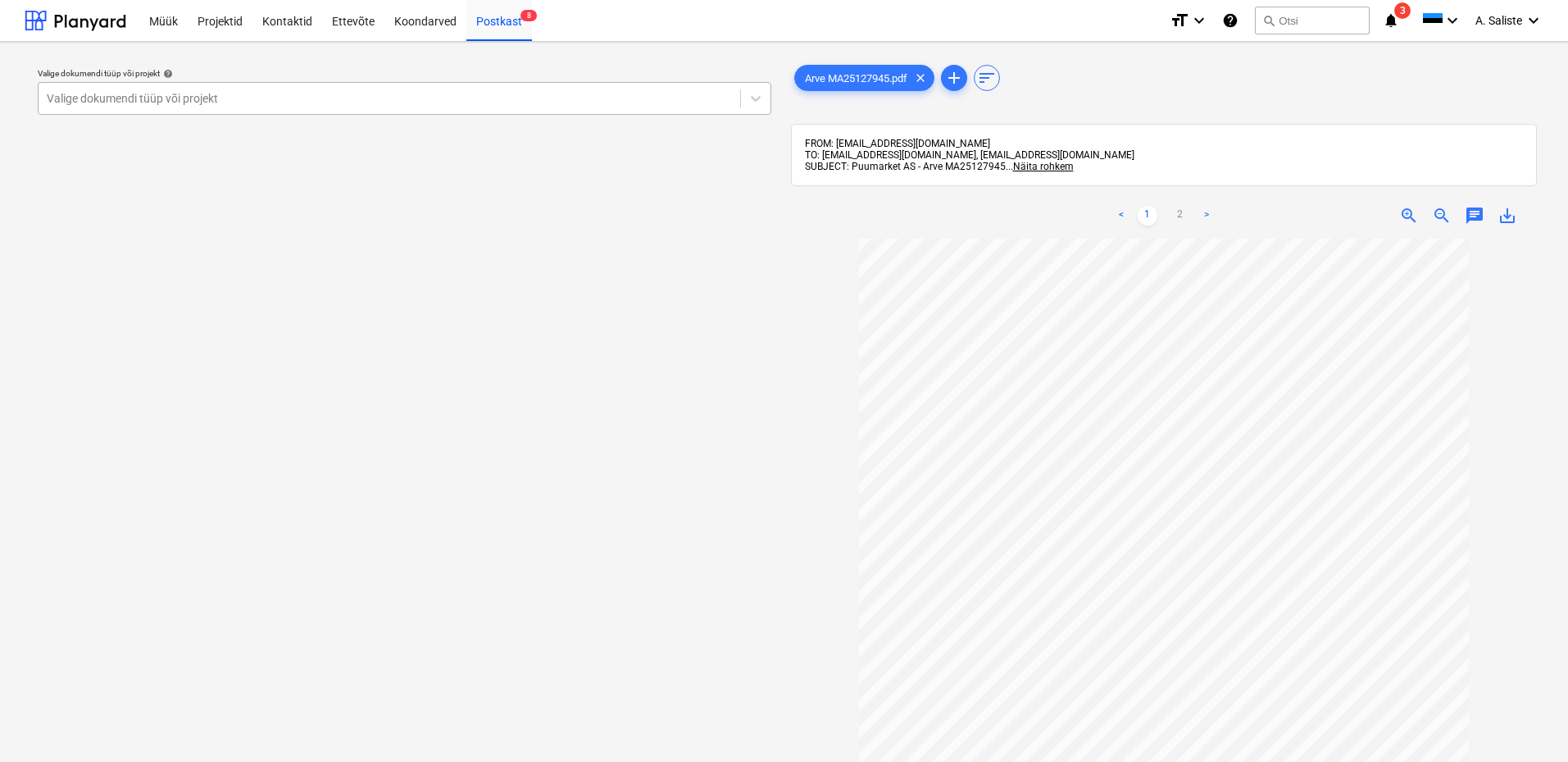
click at [552, 104] on div at bounding box center [389, 98] width 685 height 16
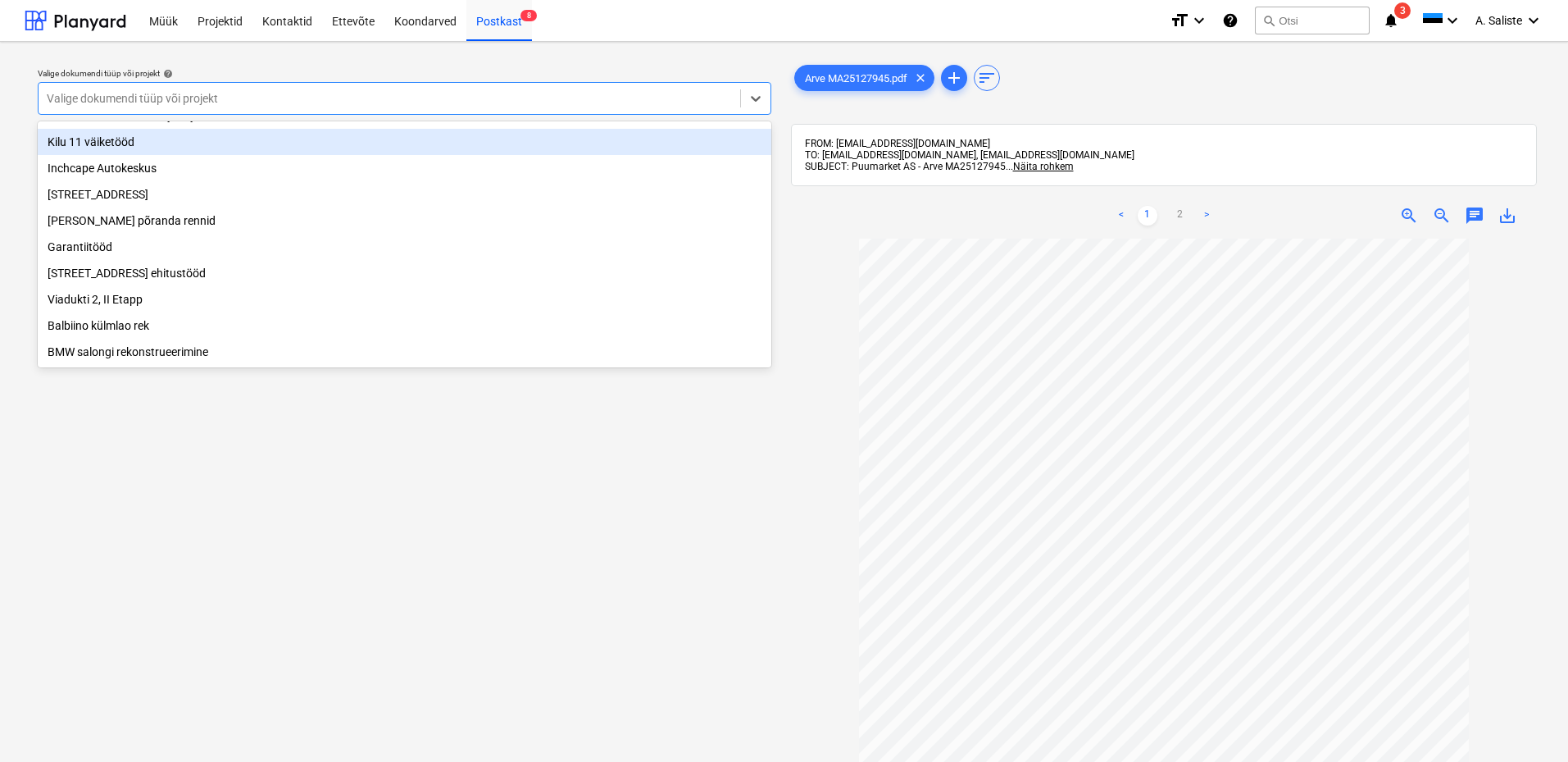
scroll to position [164, 0]
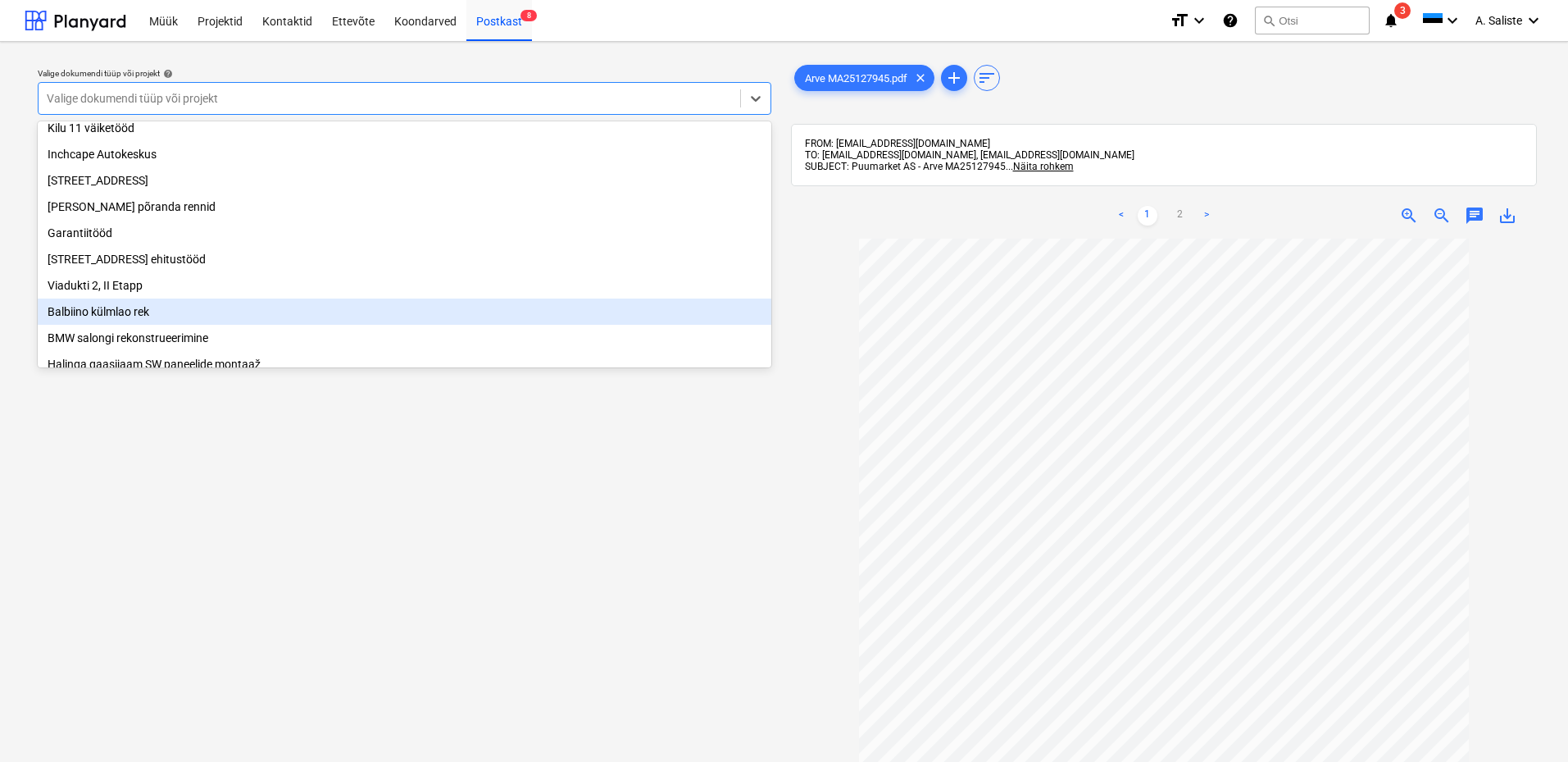
click at [108, 322] on div "Balbiino külmlao rek" at bounding box center [405, 311] width 734 height 26
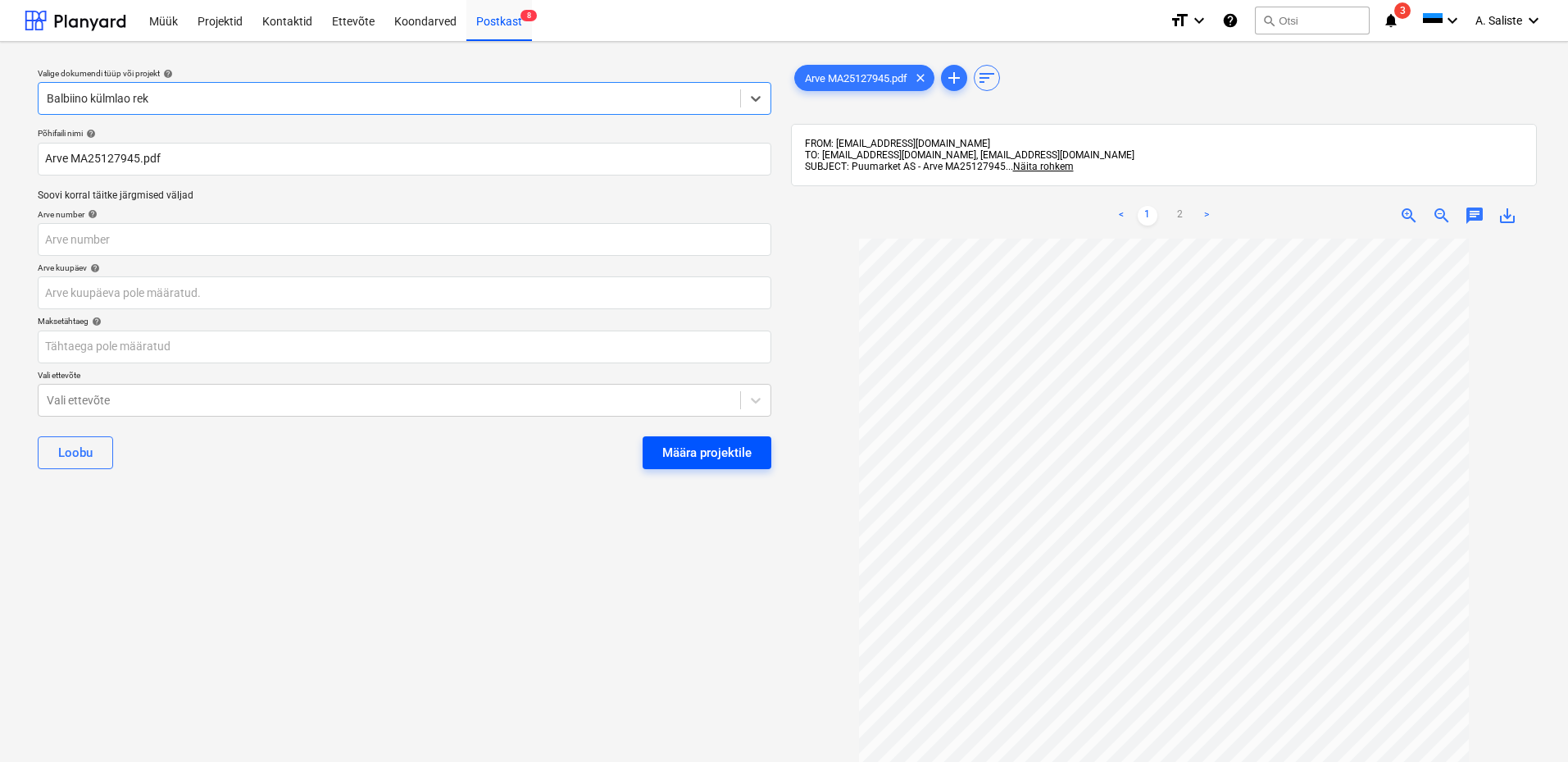
click at [712, 453] on div "Määra projektile" at bounding box center [707, 452] width 90 height 21
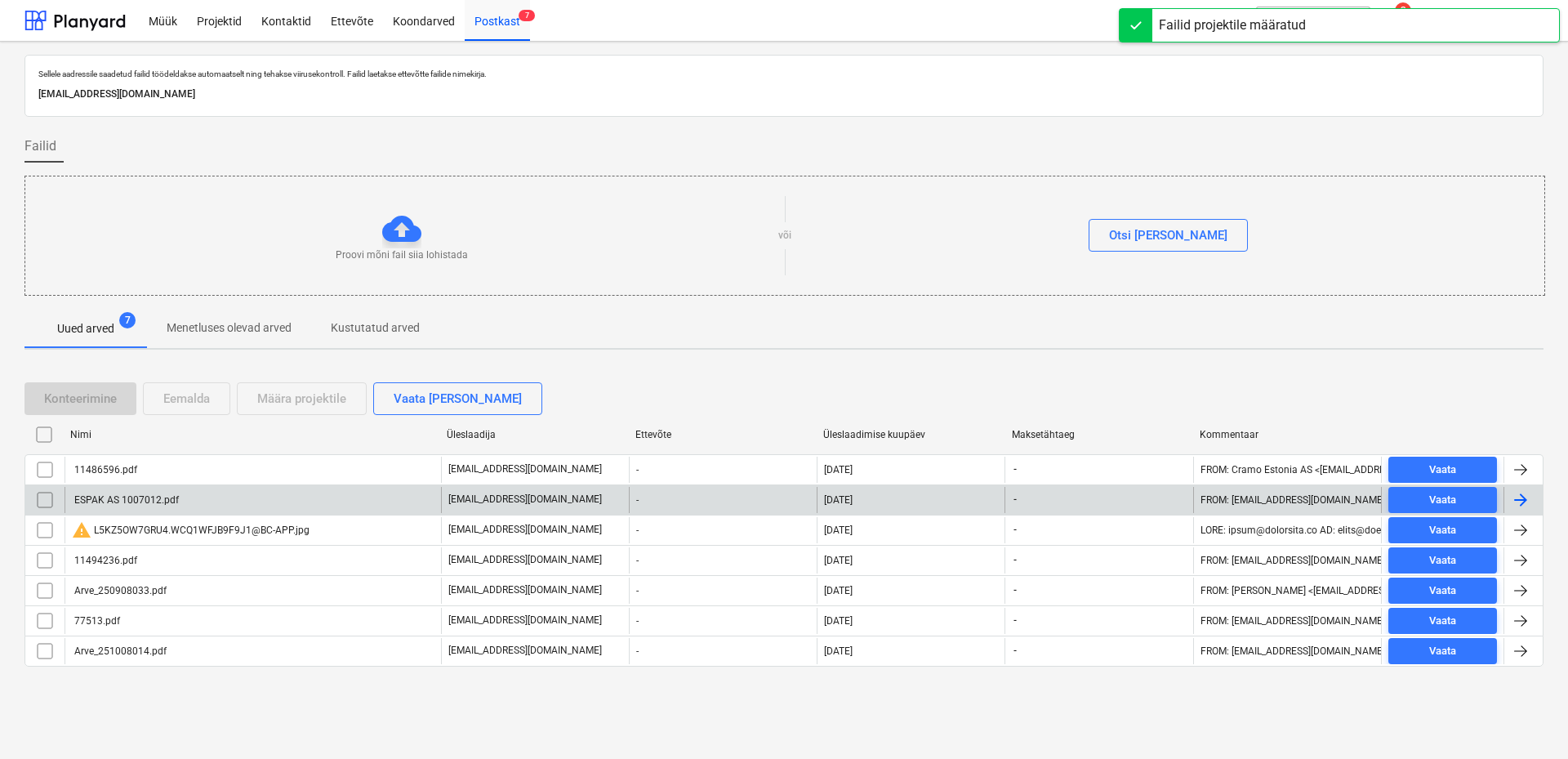
click at [47, 526] on input "checkbox" at bounding box center [45, 530] width 26 height 26
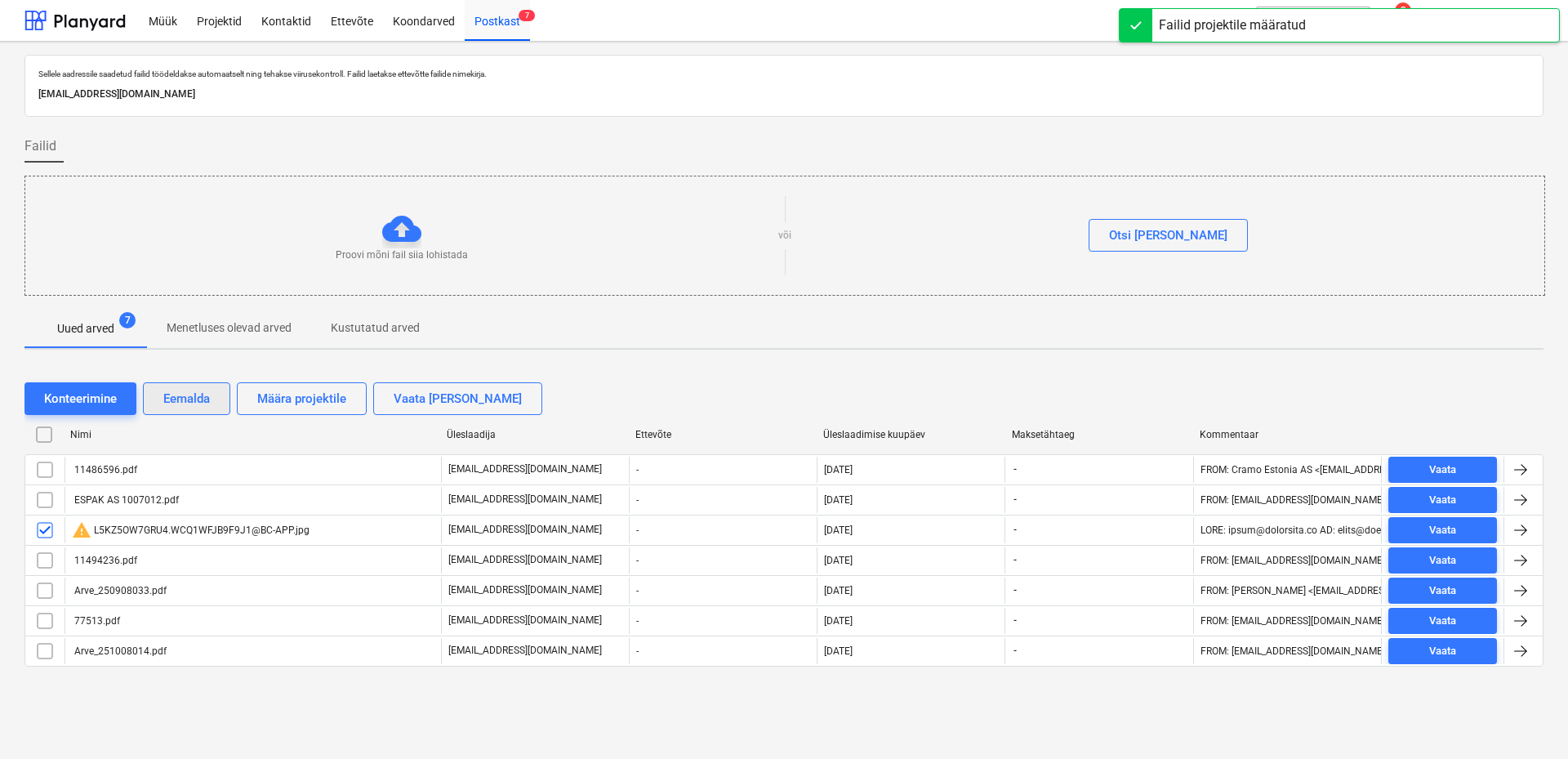
click at [184, 401] on div "Eemalda" at bounding box center [186, 397] width 47 height 21
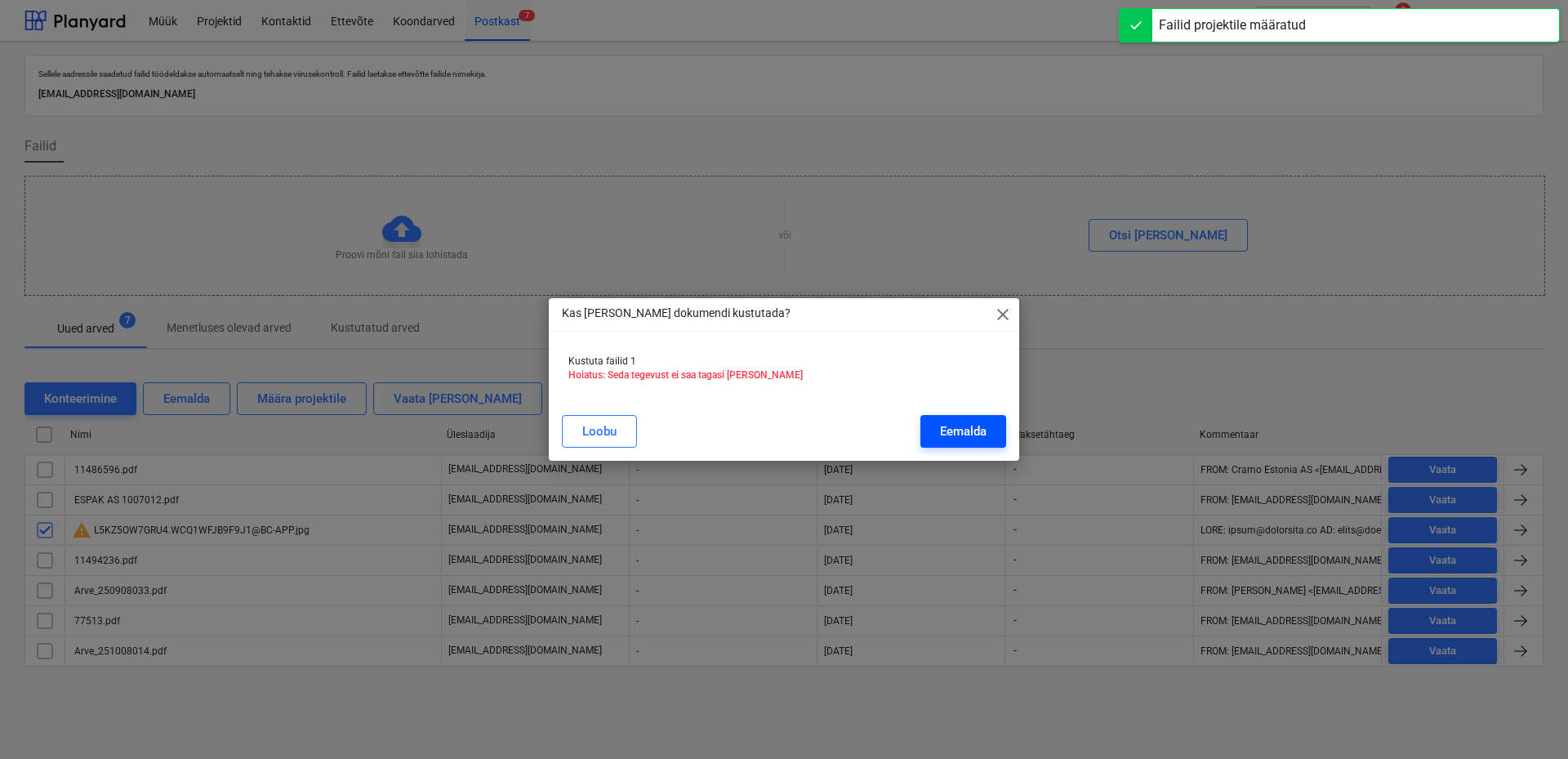
click at [971, 429] on div "Eemalda" at bounding box center [963, 430] width 47 height 21
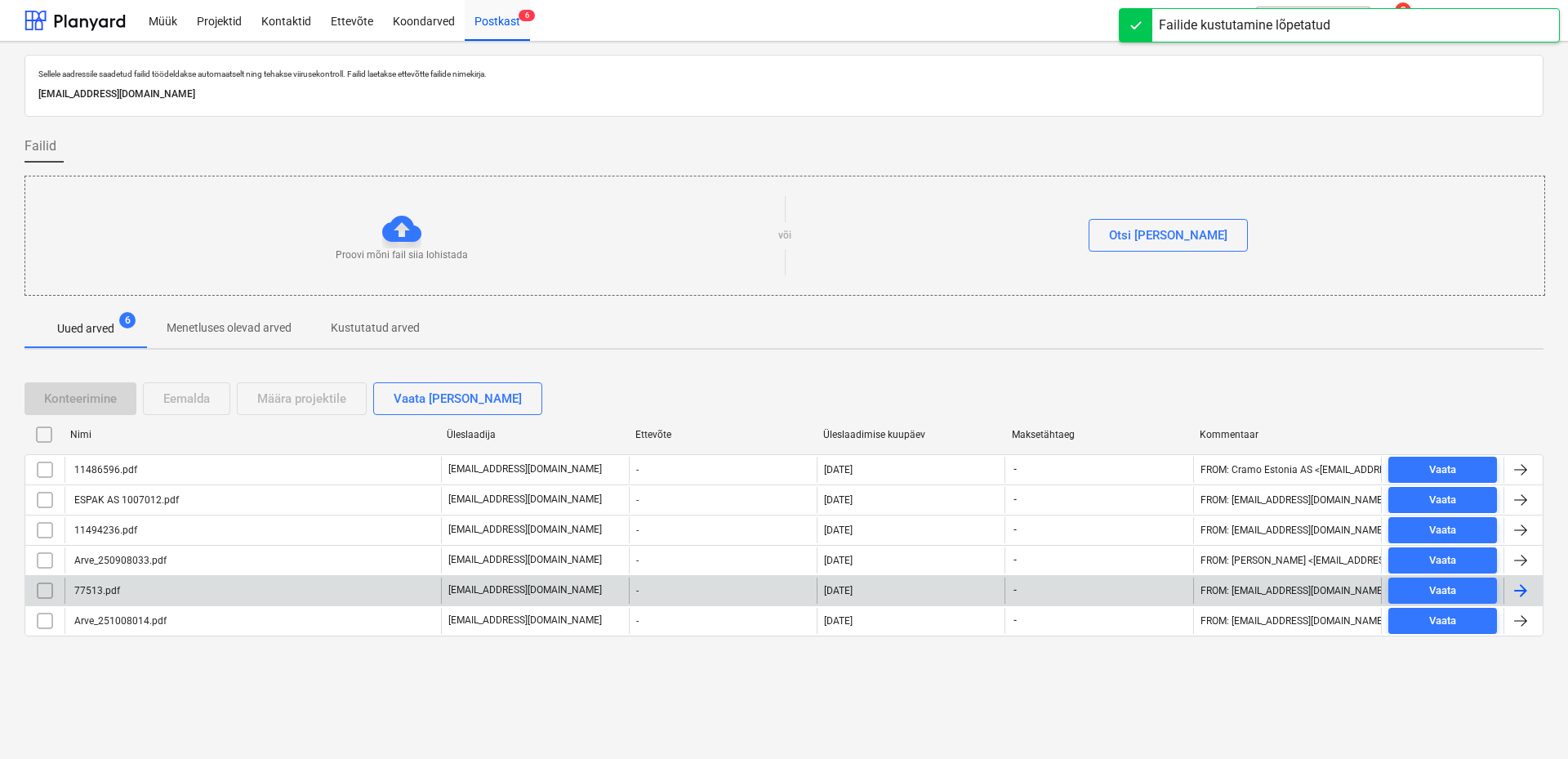
click at [191, 583] on div "77513.pdf" at bounding box center [252, 590] width 377 height 26
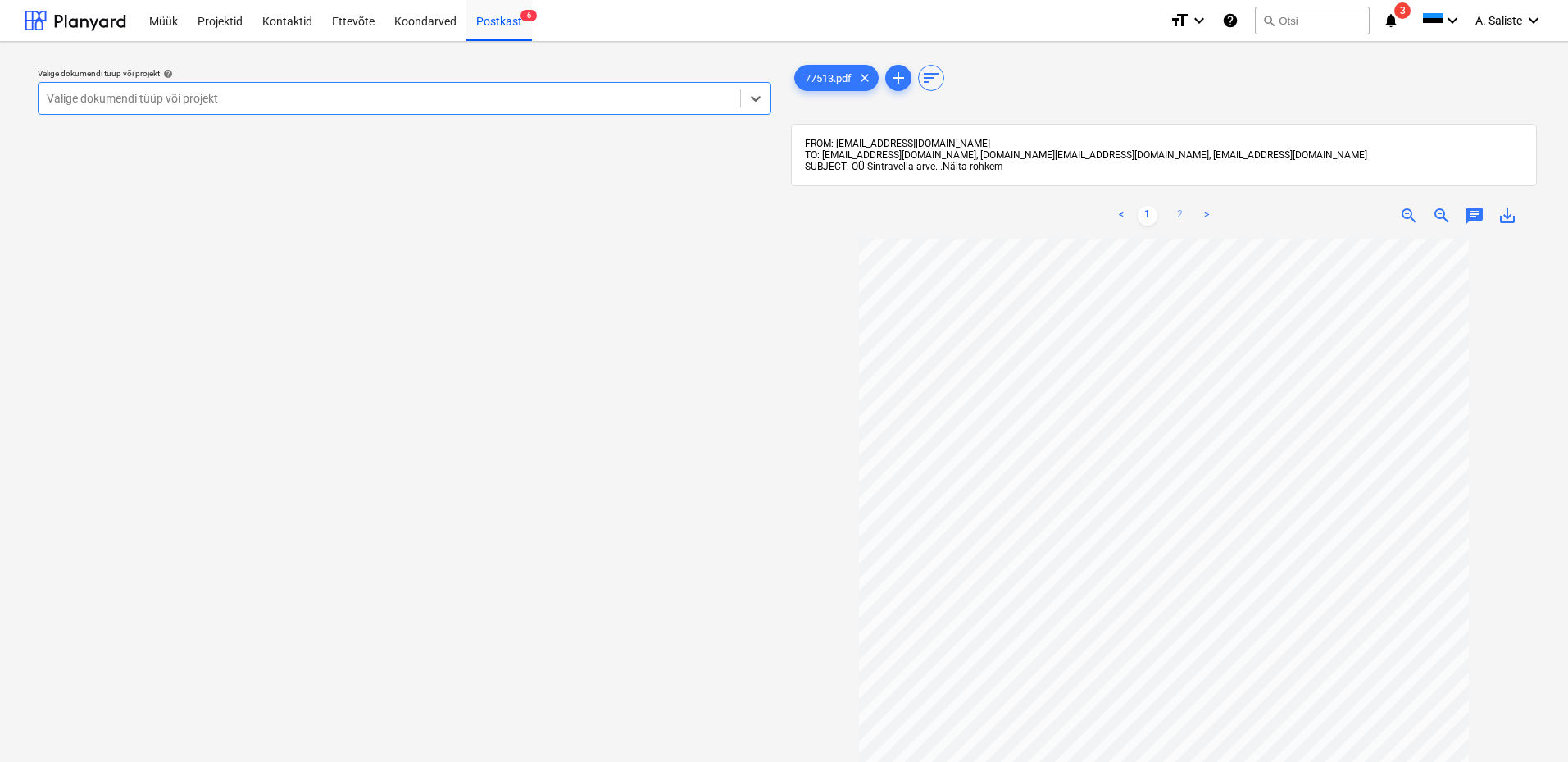
click at [1181, 220] on link "2" at bounding box center [1180, 215] width 20 height 20
click at [1143, 215] on link "1" at bounding box center [1147, 215] width 20 height 20
drag, startPoint x: 645, startPoint y: 94, endPoint x: 601, endPoint y: 116, distance: 49.2
click at [644, 95] on div at bounding box center [389, 98] width 685 height 16
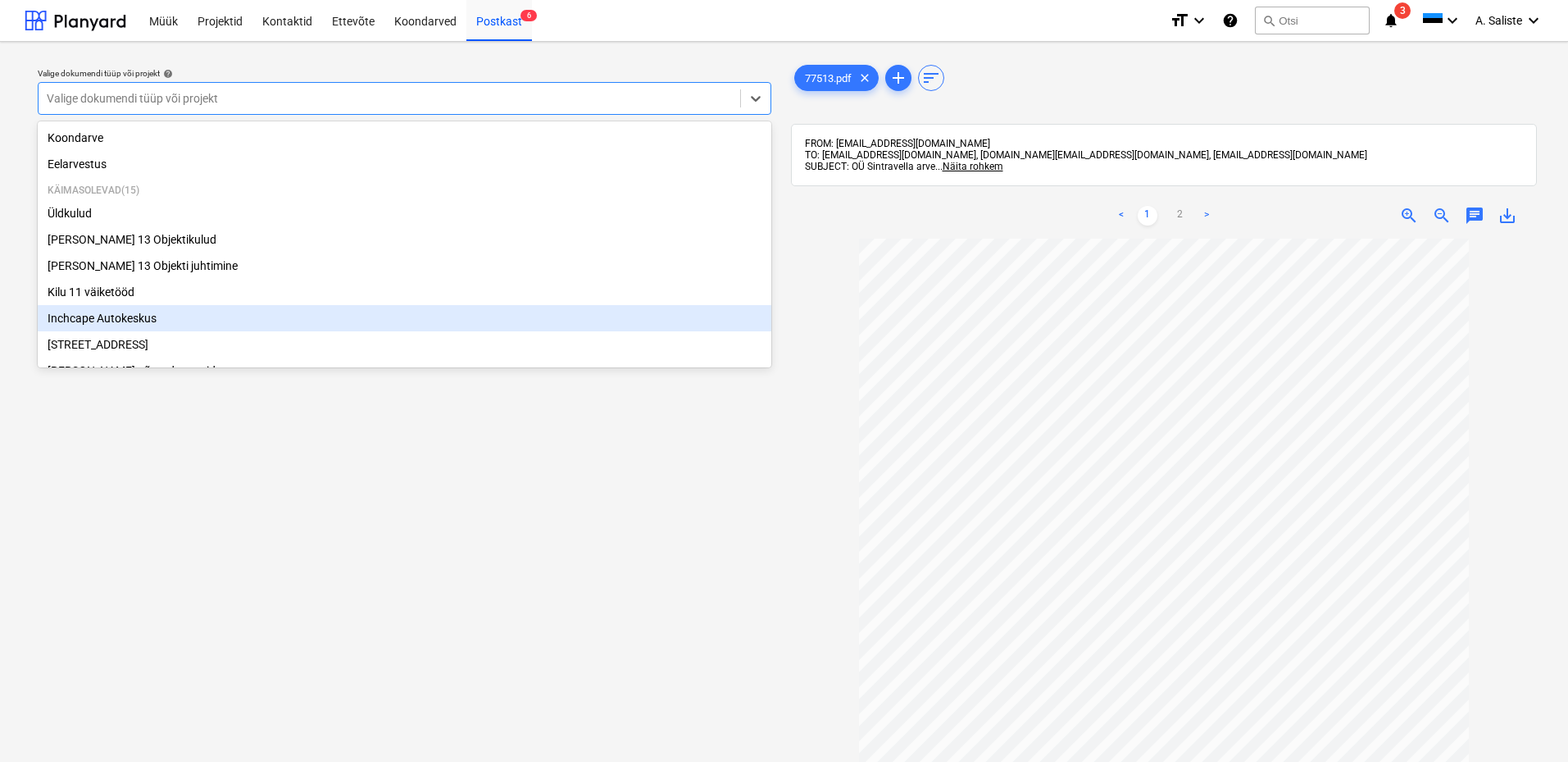
click at [129, 323] on div "Inchcape Autokeskus" at bounding box center [405, 318] width 734 height 26
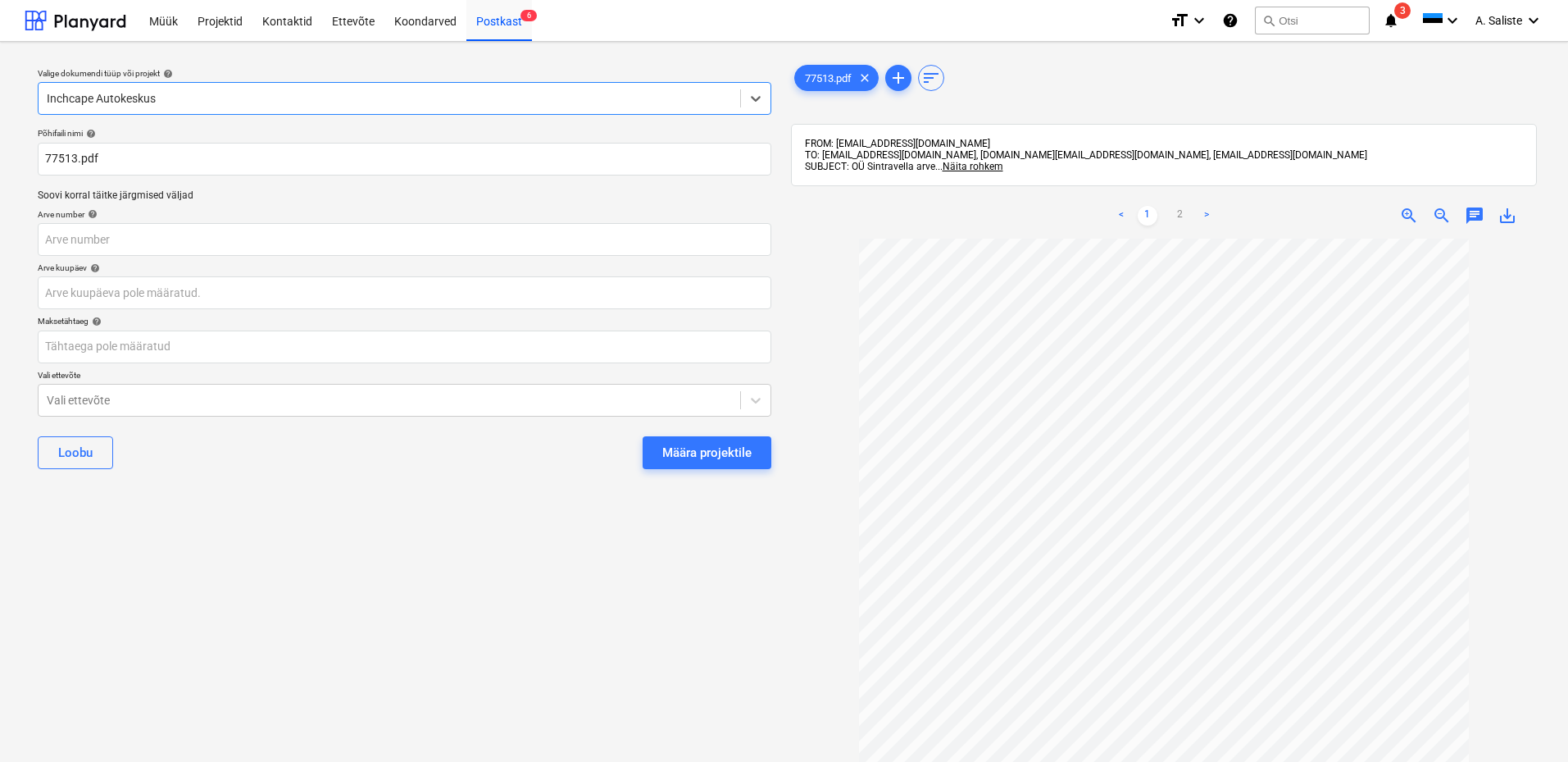
click at [680, 448] on div "Määra projektile" at bounding box center [707, 452] width 90 height 21
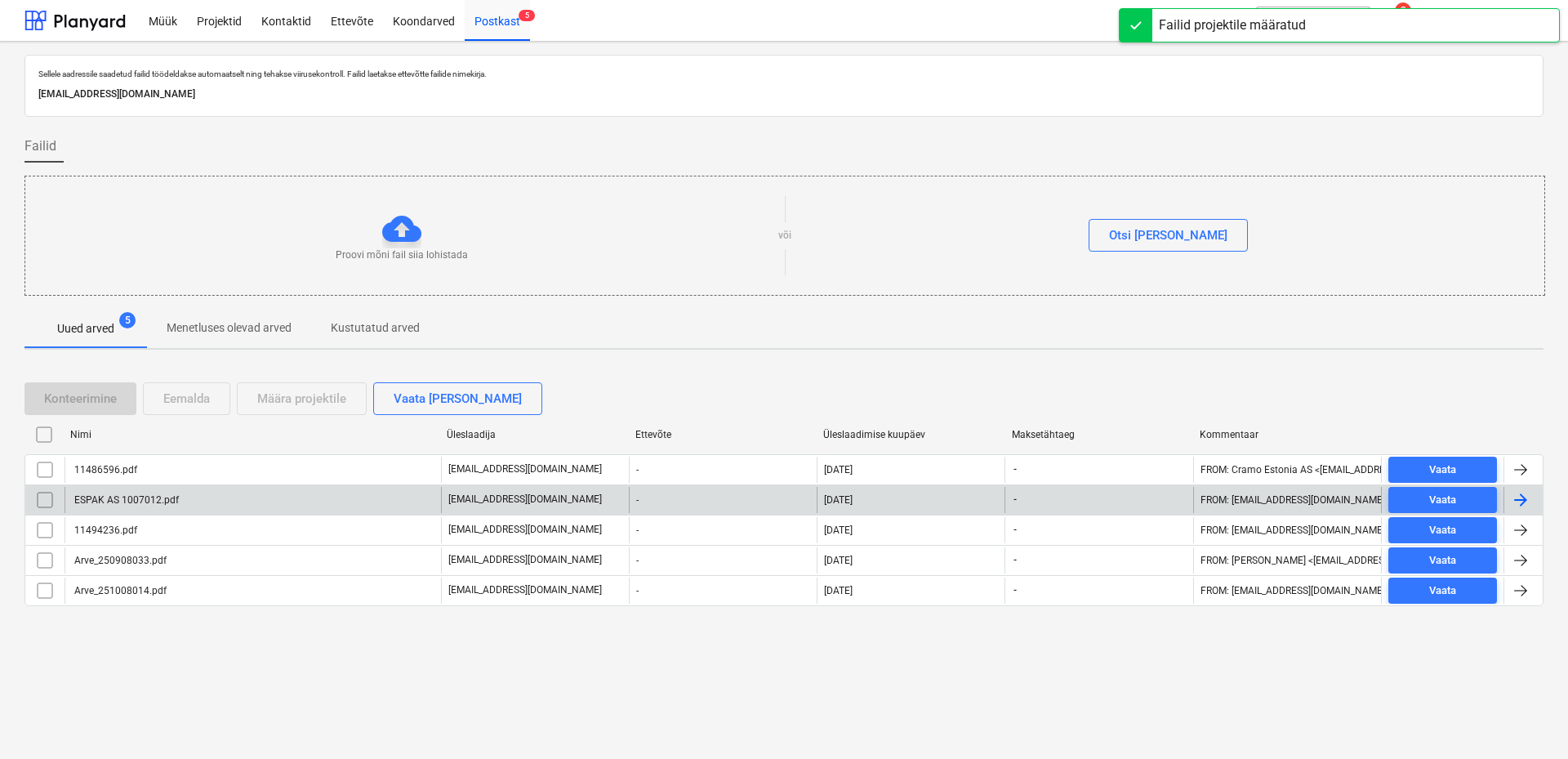
click at [172, 503] on div "ESPAK AS 1007012.pdf" at bounding box center [125, 500] width 107 height 12
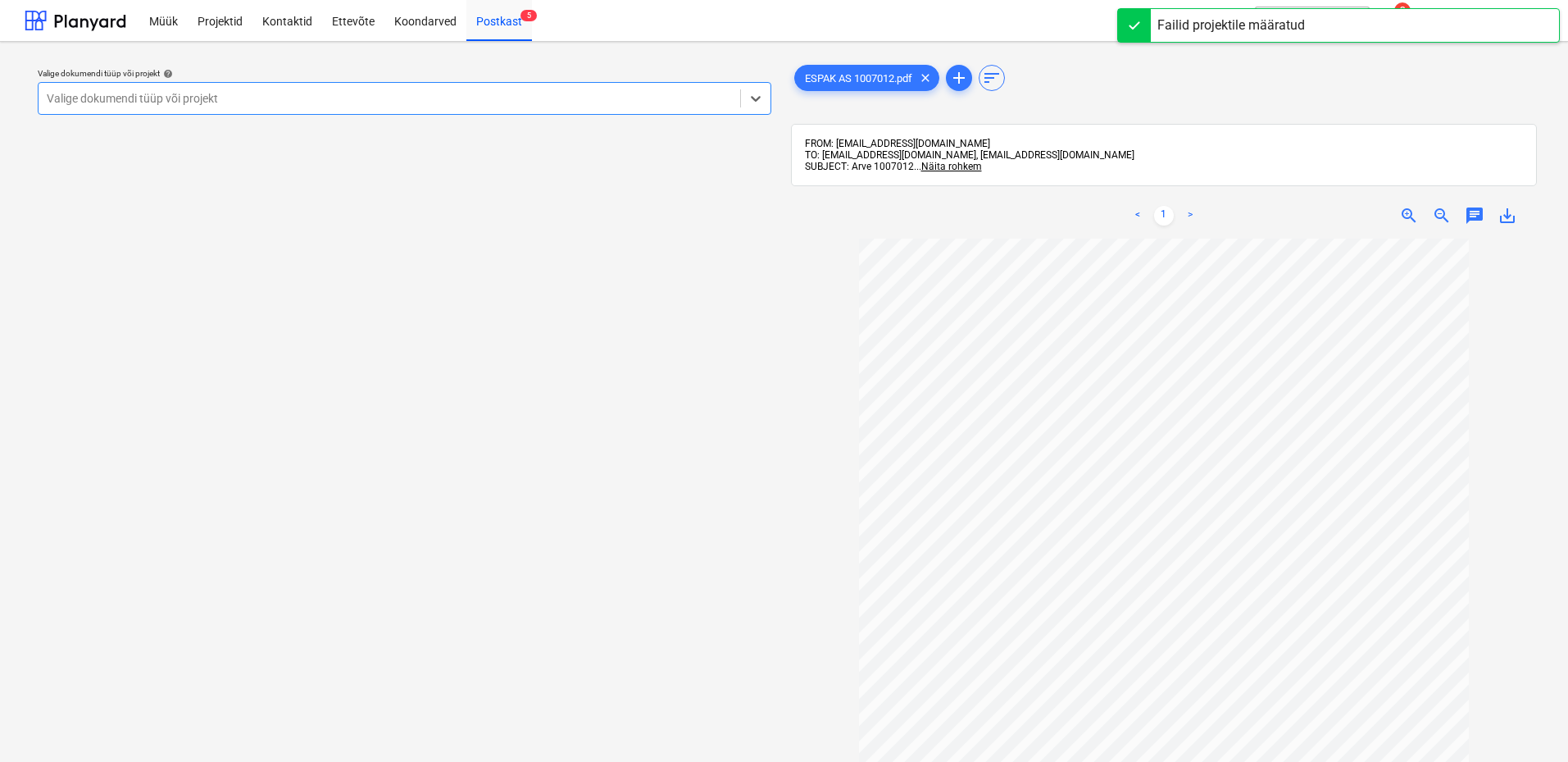
click at [488, 92] on div at bounding box center [389, 98] width 685 height 16
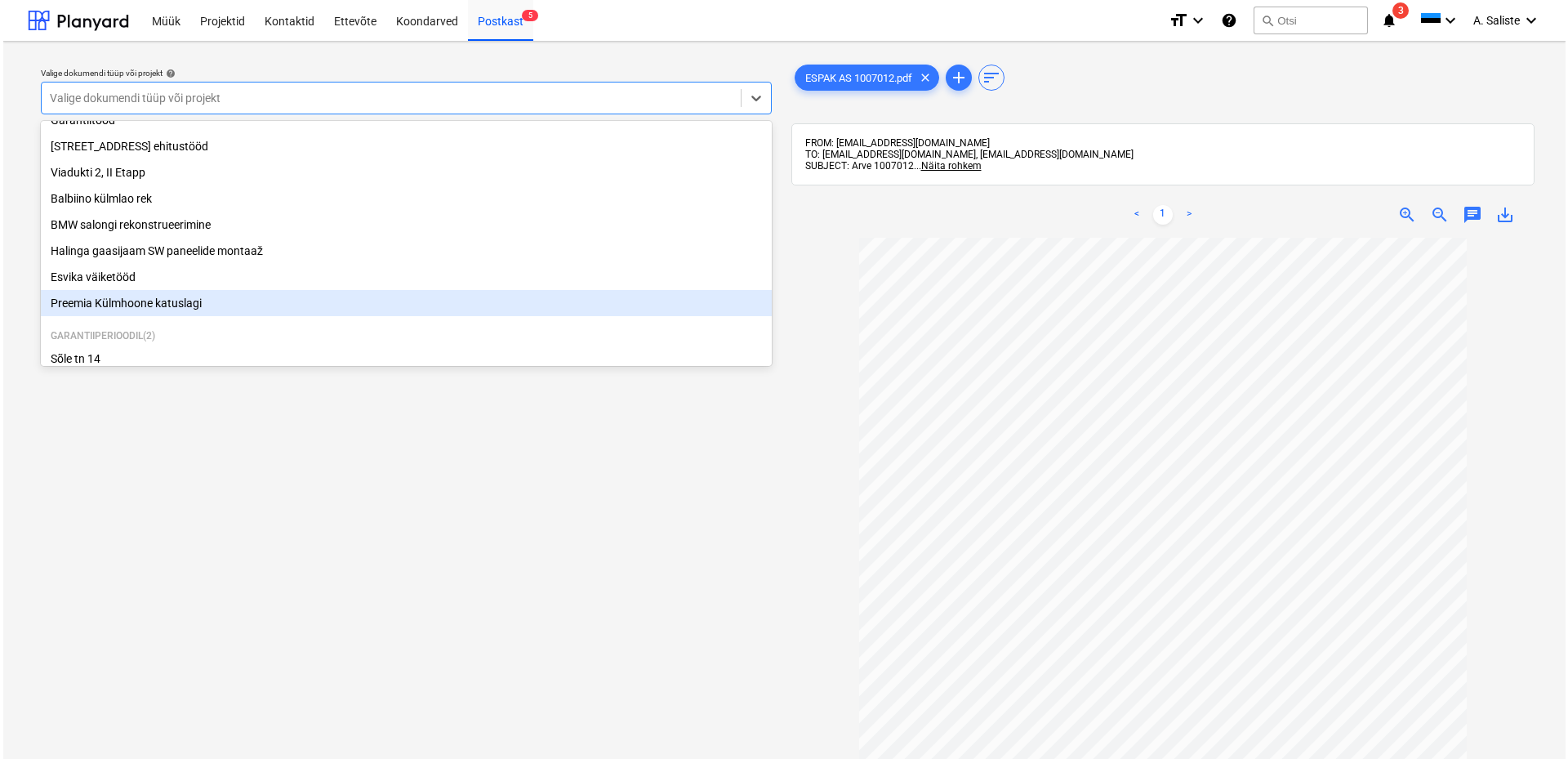
scroll to position [327, 0]
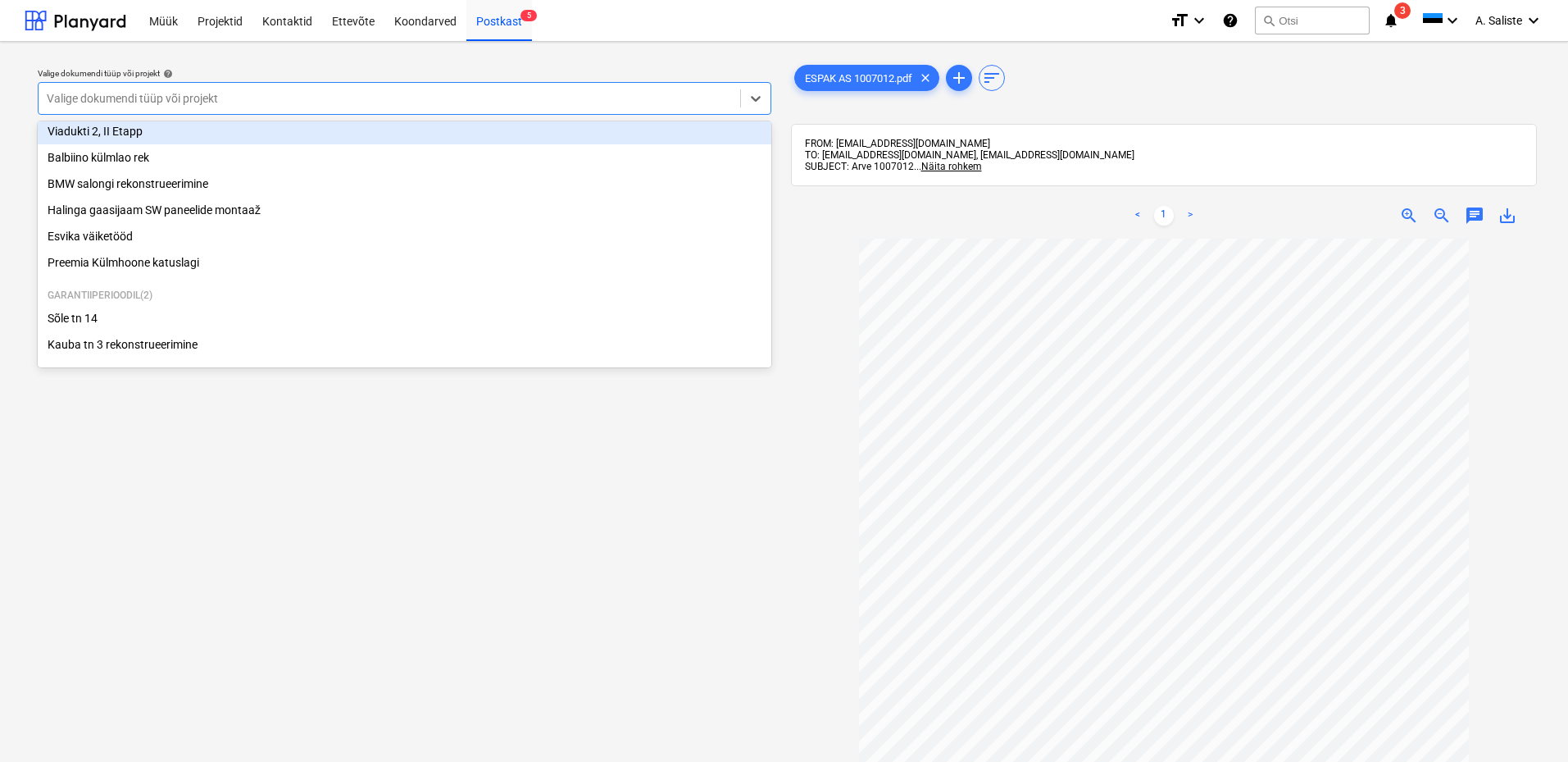
click at [130, 137] on div "Viadukti 2, II Etapp" at bounding box center [405, 131] width 734 height 26
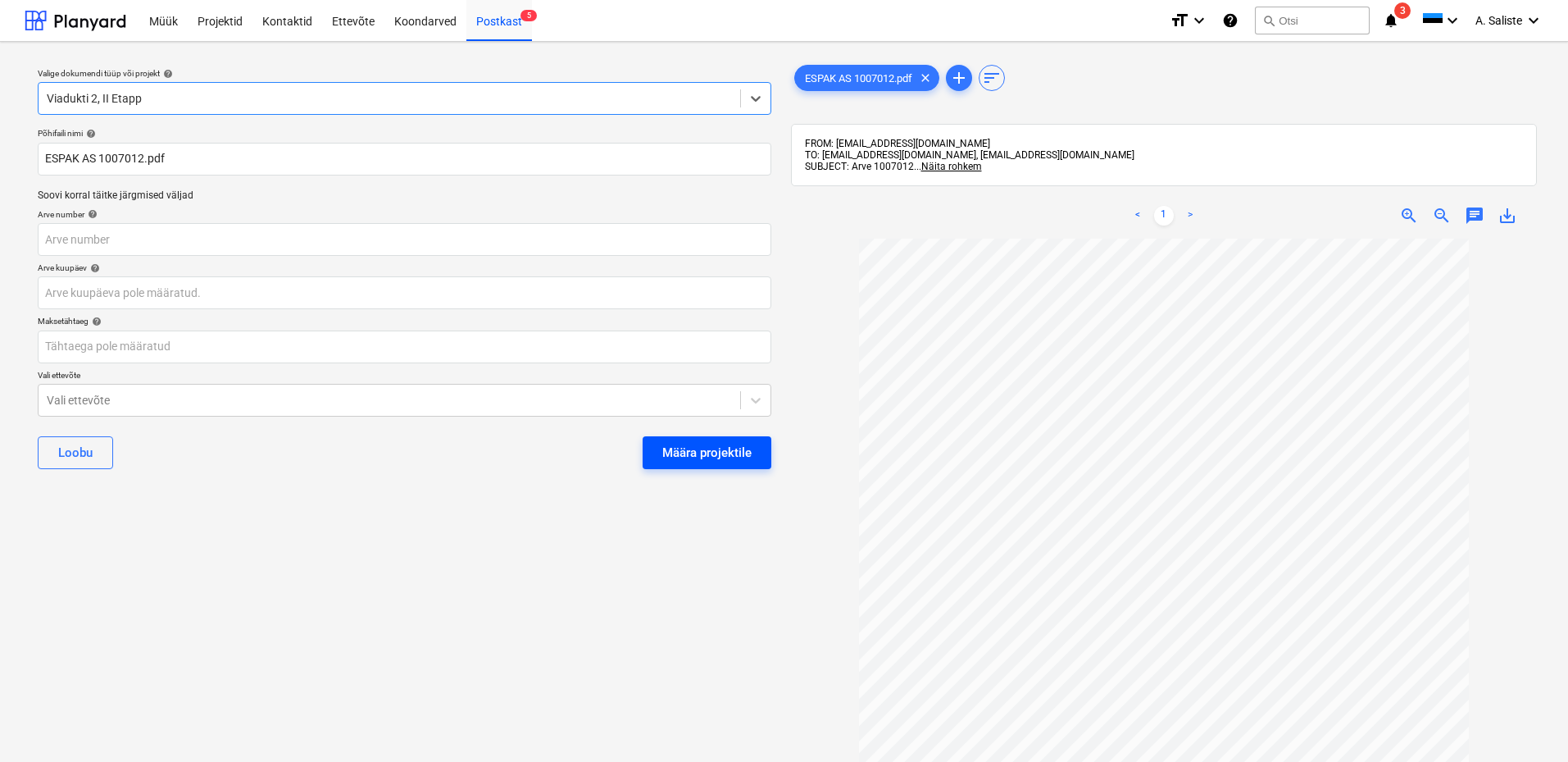
click at [729, 454] on div "Määra projektile" at bounding box center [707, 452] width 90 height 21
